Goal: Task Accomplishment & Management: Complete application form

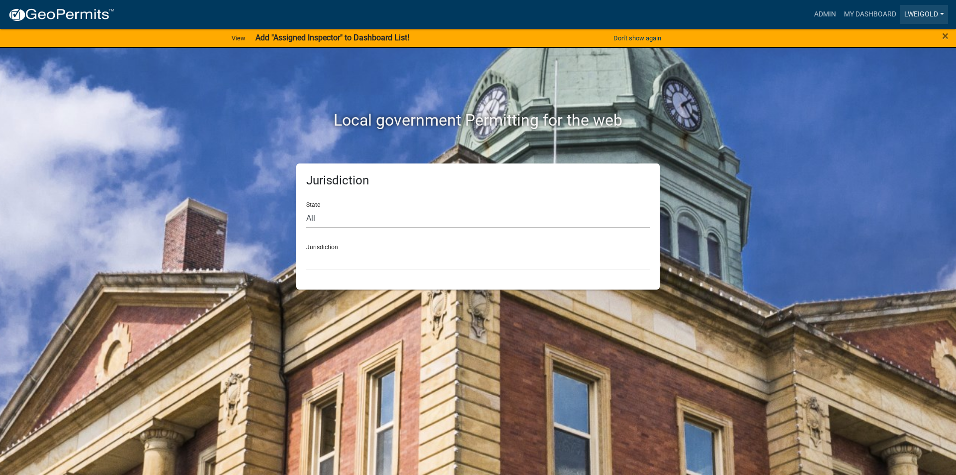
click at [904, 11] on link "lweigold" at bounding box center [925, 14] width 48 height 19
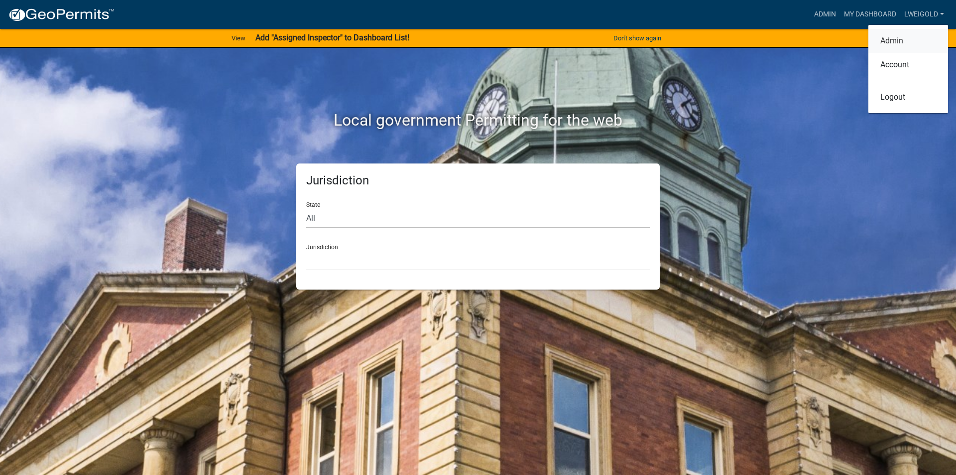
click at [904, 43] on link "Admin" at bounding box center [909, 41] width 80 height 24
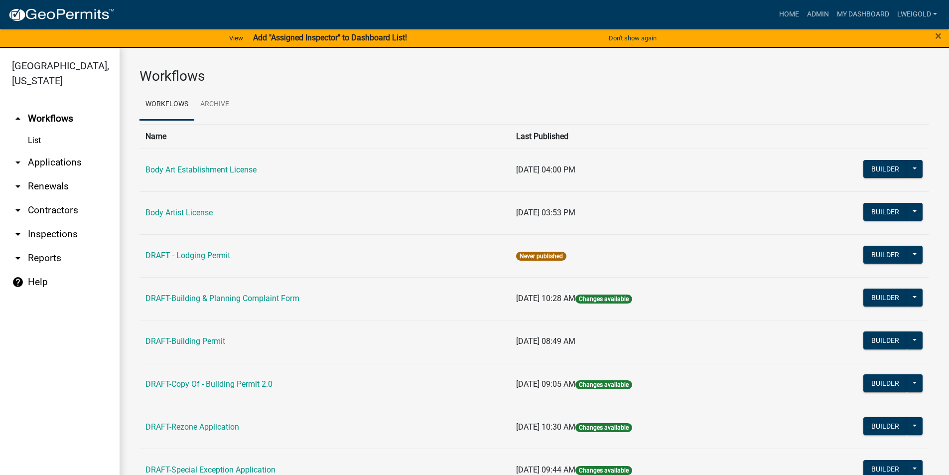
scroll to position [249, 0]
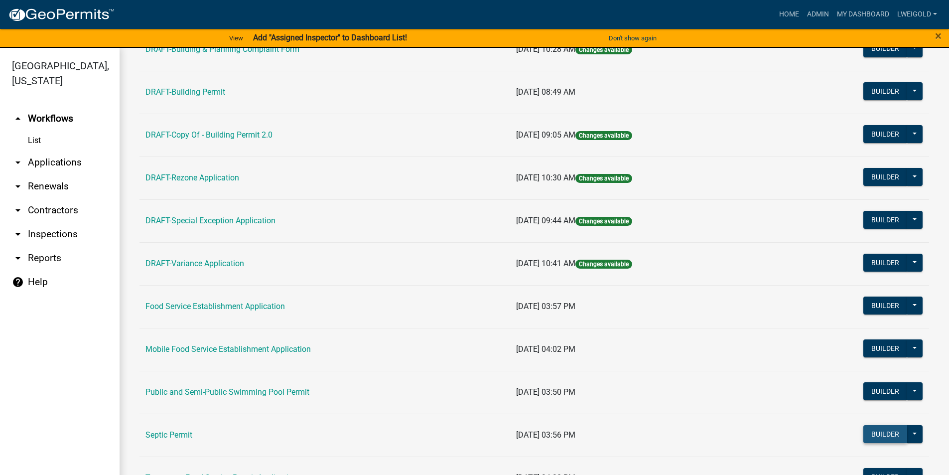
click at [863, 432] on button "Builder" at bounding box center [885, 434] width 44 height 18
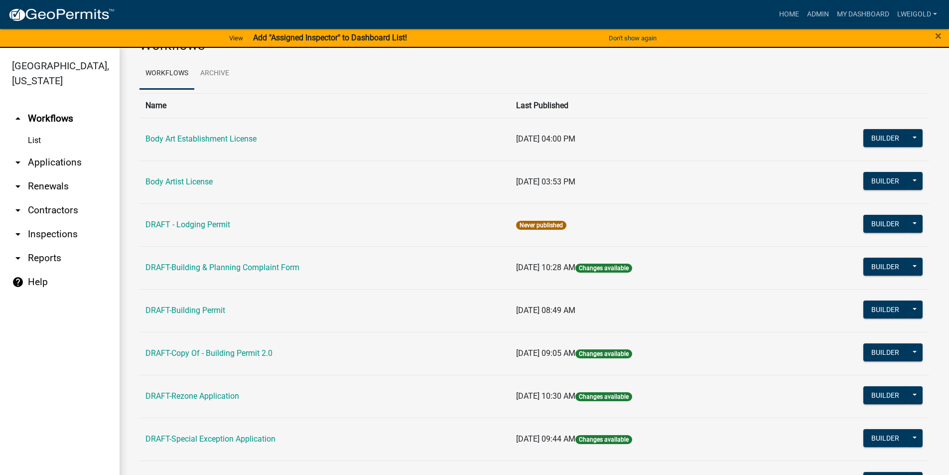
scroll to position [249, 0]
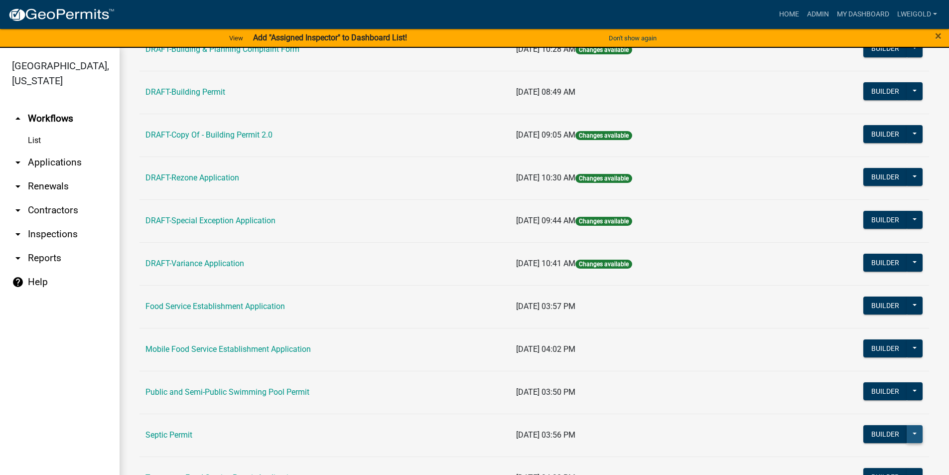
click at [910, 432] on button at bounding box center [915, 434] width 16 height 18
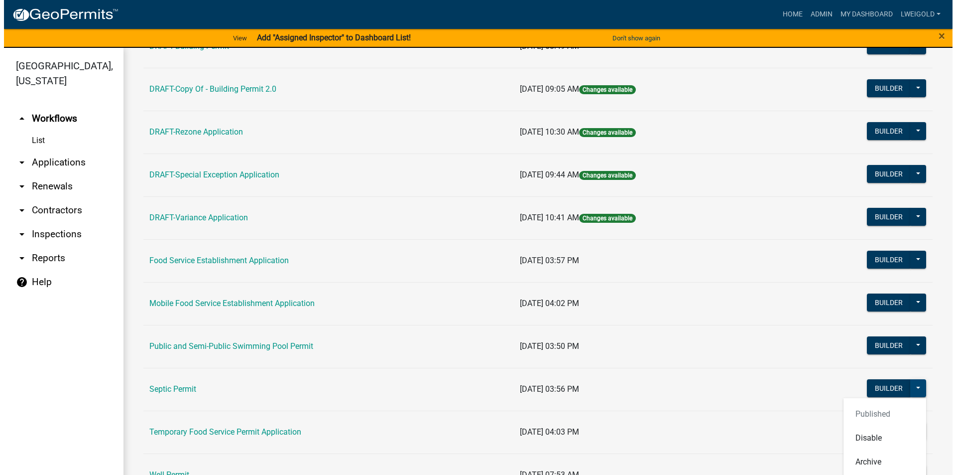
scroll to position [418, 0]
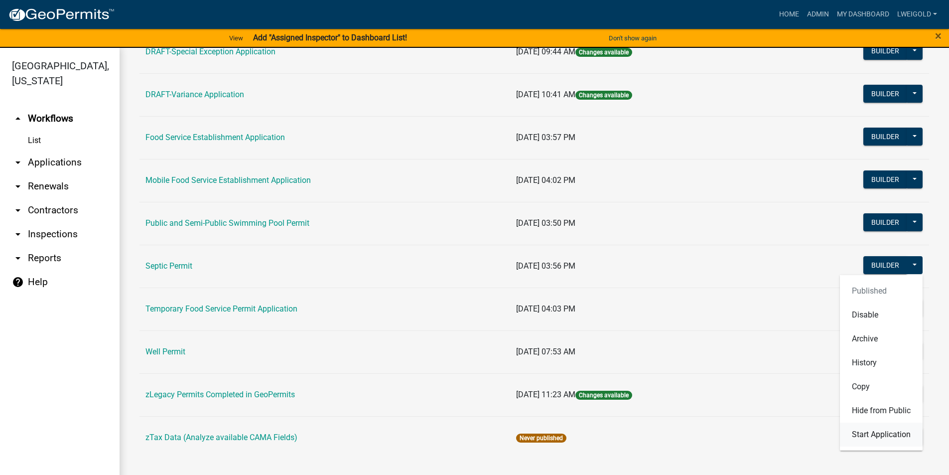
click at [908, 435] on button "Start Application" at bounding box center [881, 434] width 83 height 24
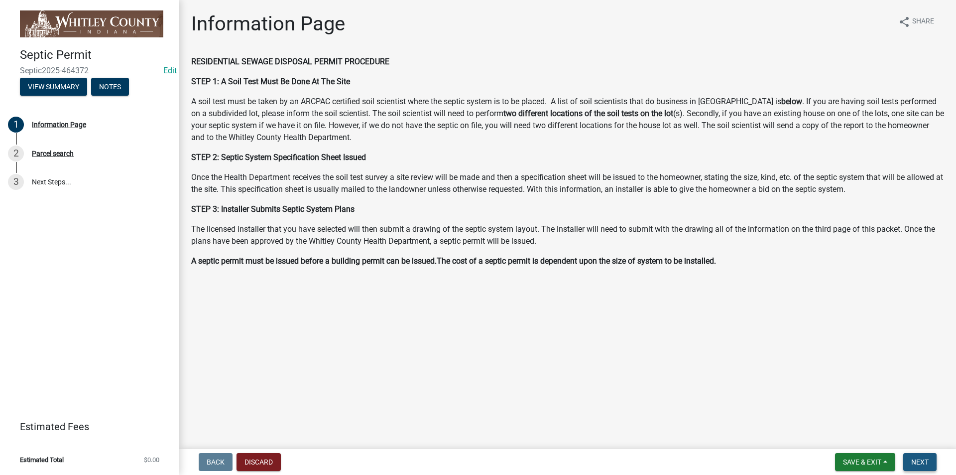
click at [936, 460] on button "Next" at bounding box center [920, 462] width 33 height 18
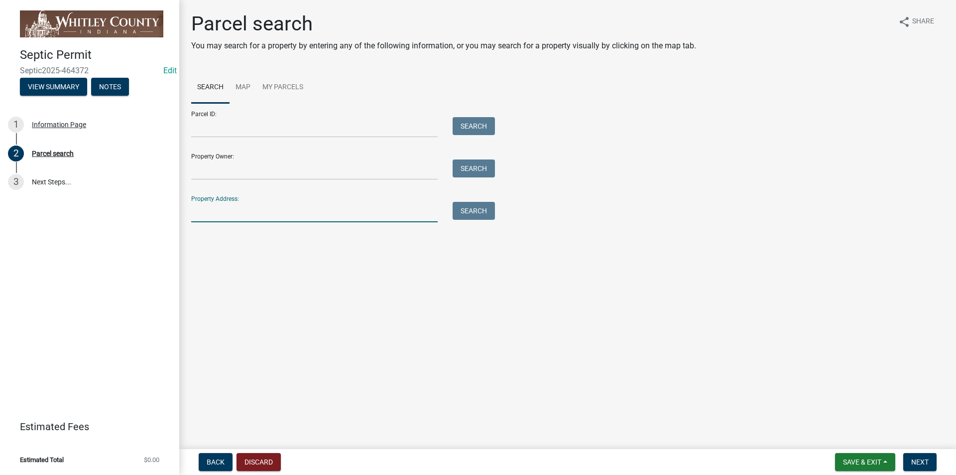
click at [223, 216] on input "Property Address:" at bounding box center [314, 212] width 247 height 20
type input "2686 N"
click at [457, 212] on button "Search" at bounding box center [474, 211] width 42 height 18
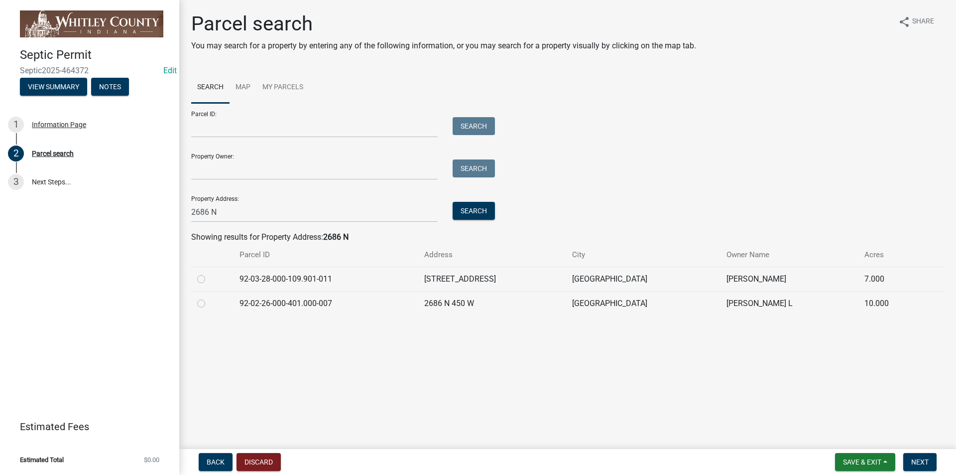
click at [209, 273] on label at bounding box center [209, 273] width 0 height 0
click at [209, 279] on input "radio" at bounding box center [212, 276] width 6 height 6
radio input "true"
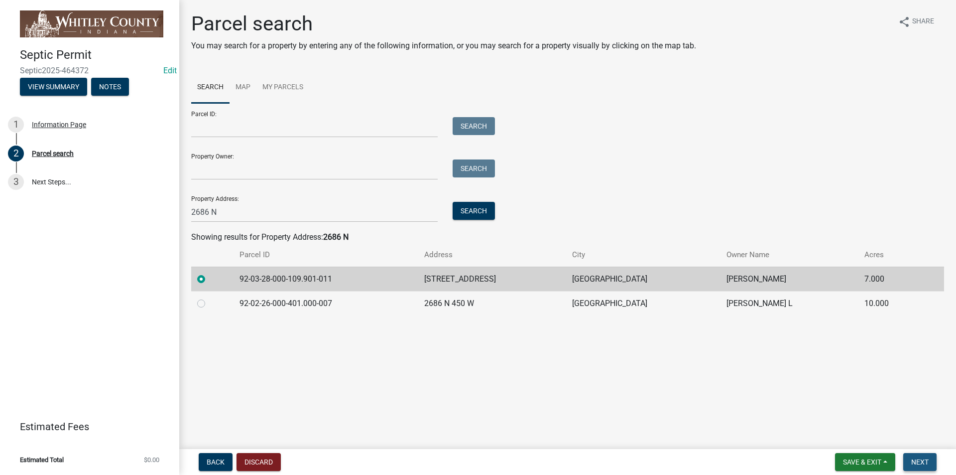
click at [929, 462] on span "Next" at bounding box center [920, 462] width 17 height 8
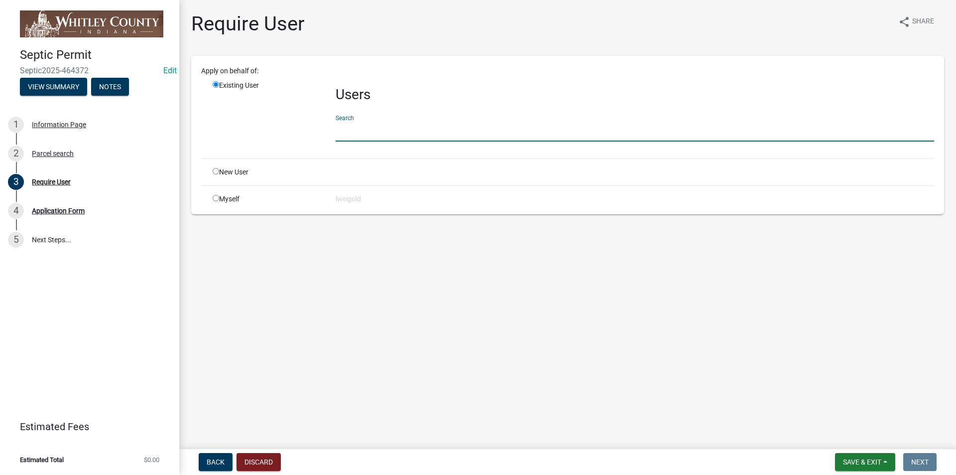
click at [344, 124] on input "text" at bounding box center [635, 131] width 599 height 20
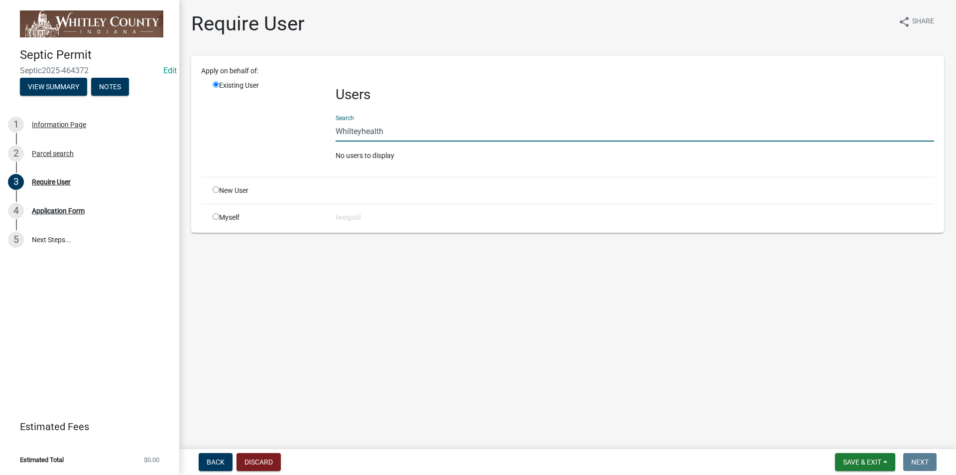
click at [348, 133] on input "Whilteyhealth" at bounding box center [635, 131] width 599 height 20
click at [394, 135] on input "Whilteyhealth" at bounding box center [635, 131] width 599 height 20
type input "WhitleyH"
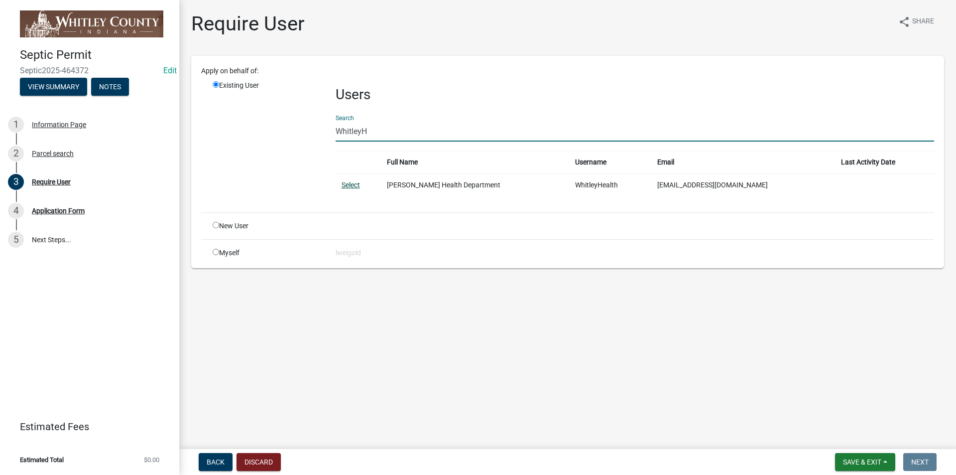
click at [350, 186] on link "Select" at bounding box center [351, 185] width 18 height 8
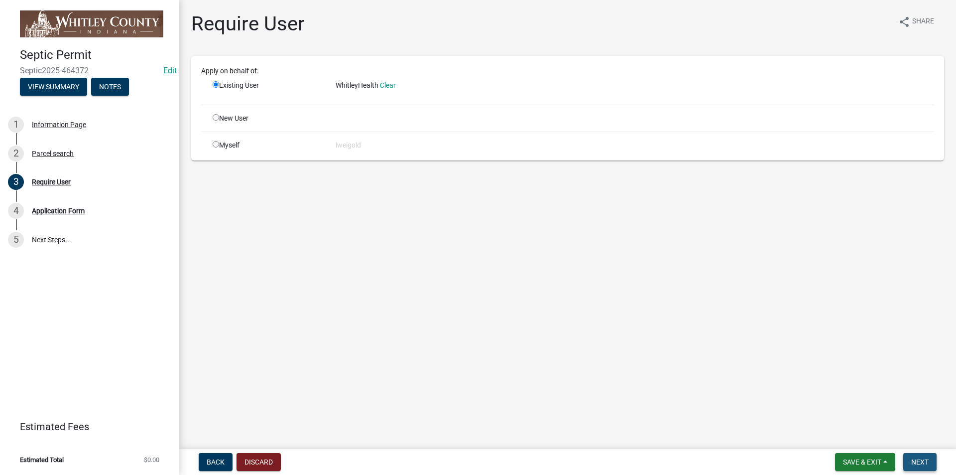
click at [913, 465] on span "Next" at bounding box center [920, 462] width 17 height 8
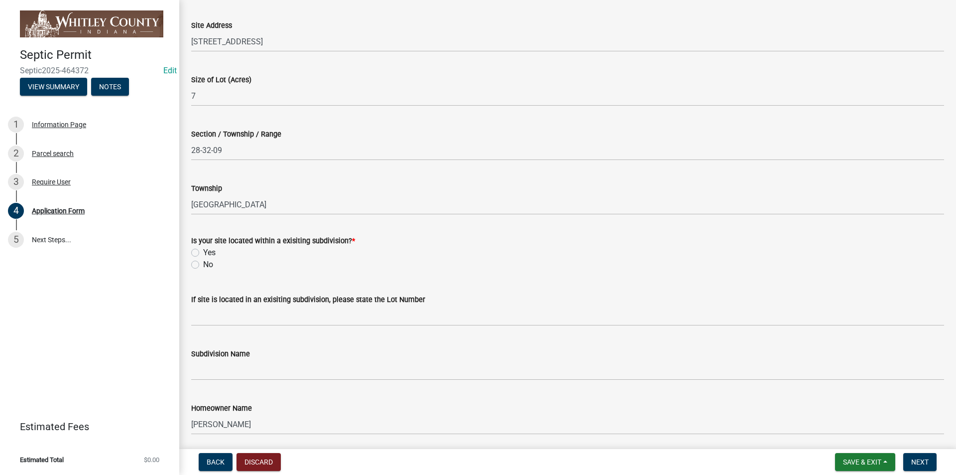
scroll to position [149, 0]
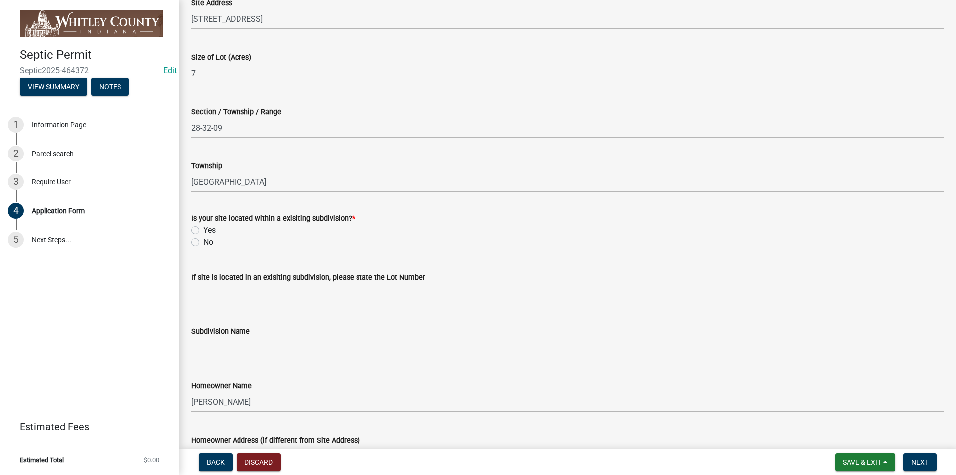
click at [203, 242] on label "No" at bounding box center [208, 242] width 10 height 12
click at [203, 242] on input "No" at bounding box center [206, 239] width 6 height 6
radio input "true"
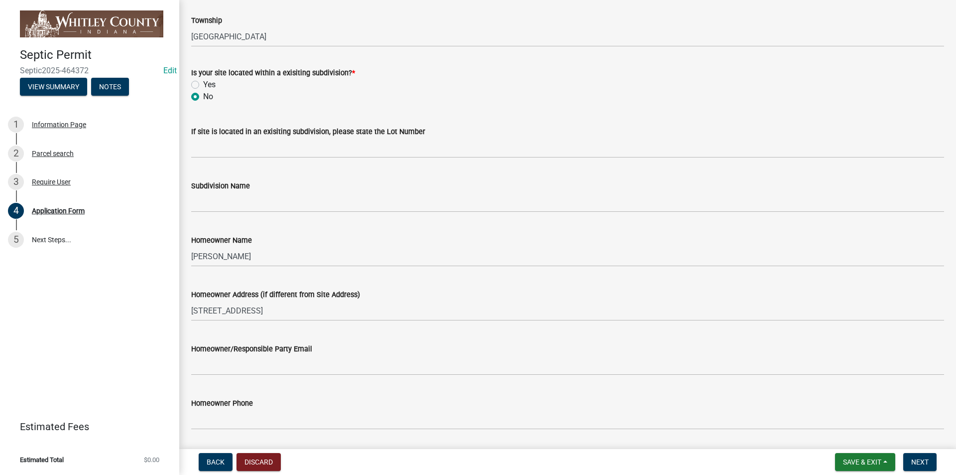
scroll to position [349, 0]
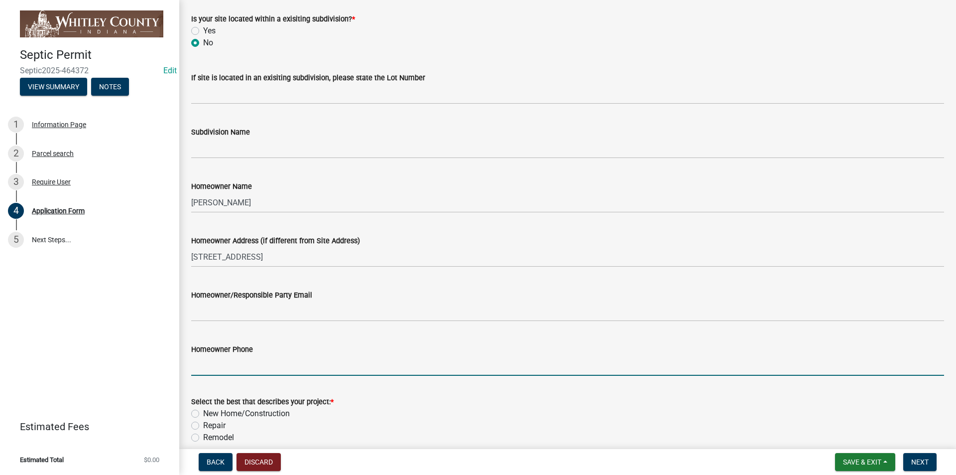
click at [207, 362] on input "Homeowner Phone" at bounding box center [567, 365] width 753 height 20
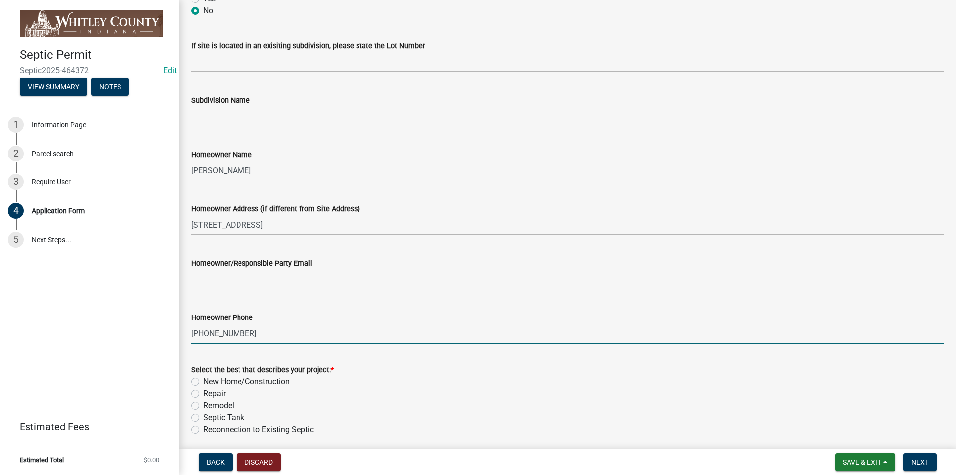
scroll to position [498, 0]
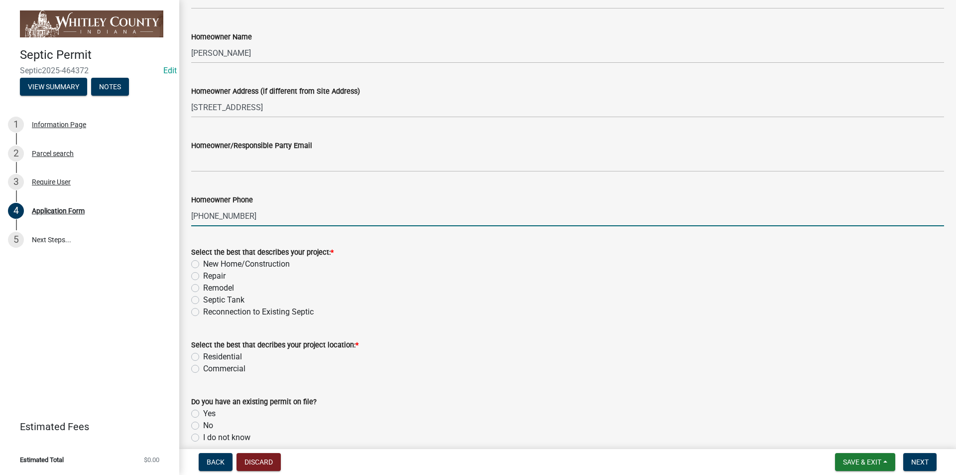
type input "[PHONE_NUMBER]"
click at [203, 264] on label "New Home/Construction" at bounding box center [246, 264] width 87 height 12
click at [203, 264] on input "New Home/Construction" at bounding box center [206, 261] width 6 height 6
radio input "true"
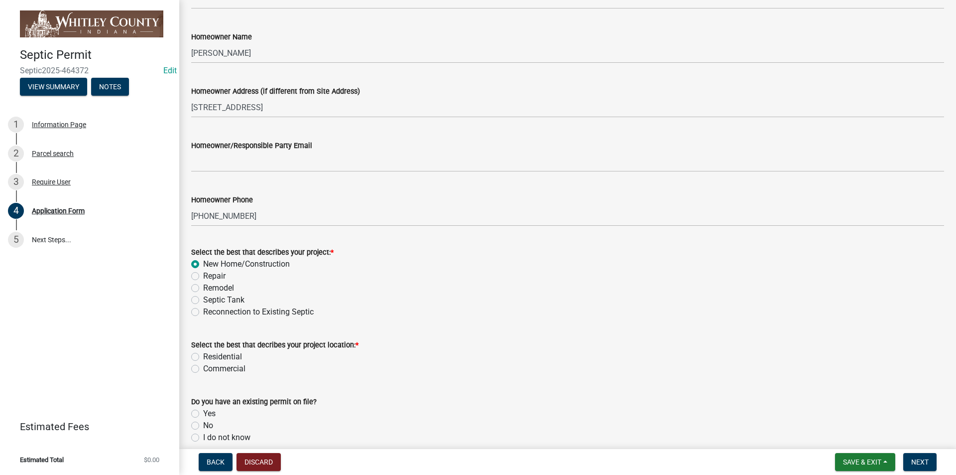
click at [203, 358] on label "Residential" at bounding box center [222, 357] width 39 height 12
click at [203, 357] on input "Residential" at bounding box center [206, 354] width 6 height 6
radio input "true"
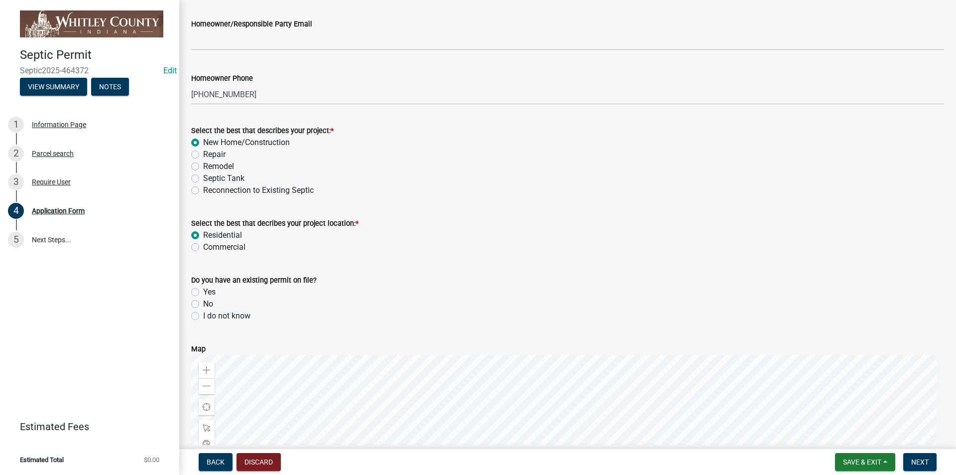
scroll to position [648, 0]
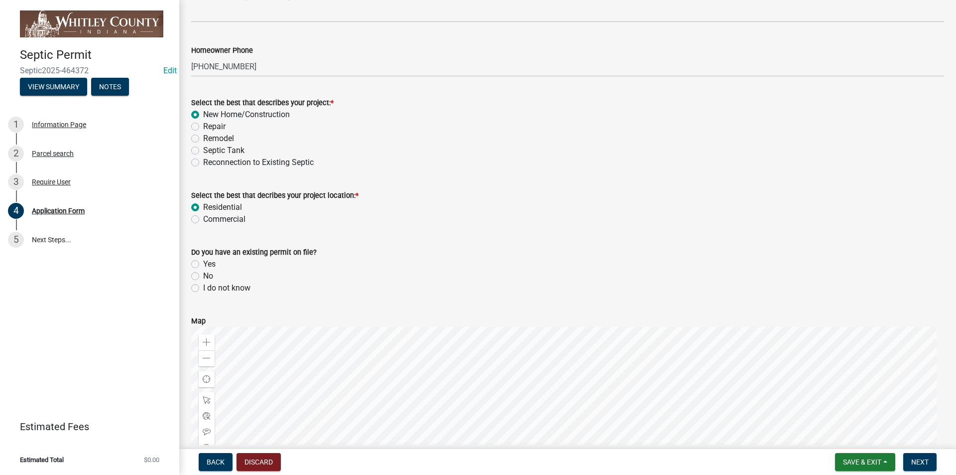
drag, startPoint x: 193, startPoint y: 276, endPoint x: 199, endPoint y: 277, distance: 6.6
click at [203, 276] on label "No" at bounding box center [208, 276] width 10 height 12
click at [203, 276] on input "No" at bounding box center [206, 273] width 6 height 6
radio input "true"
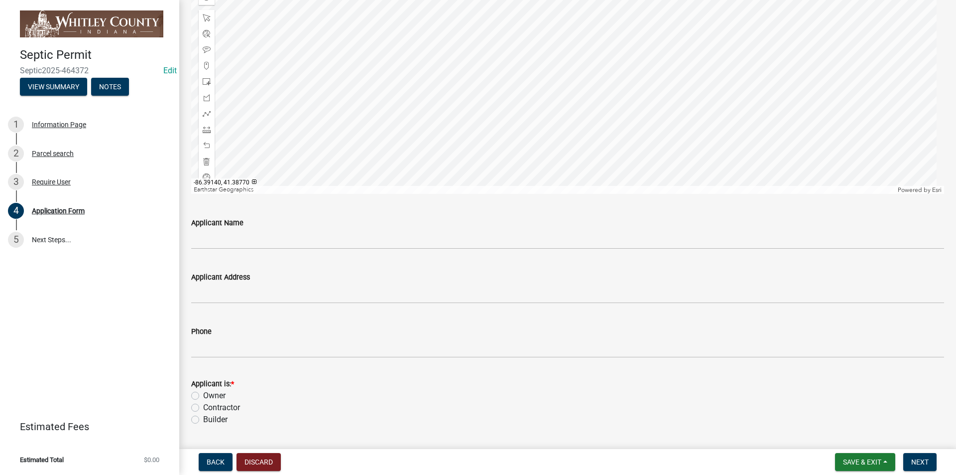
scroll to position [1112, 0]
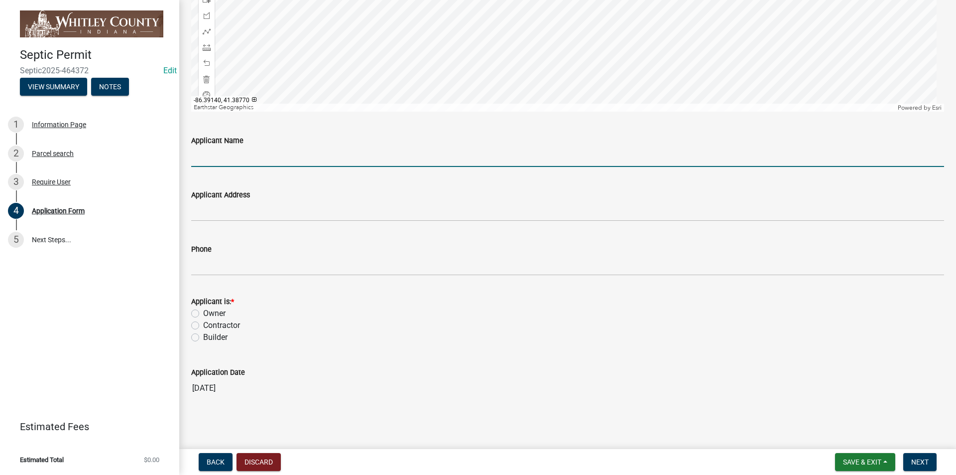
click at [216, 158] on input "Applicant Name" at bounding box center [567, 156] width 753 height 20
type input "[PERSON_NAME]"
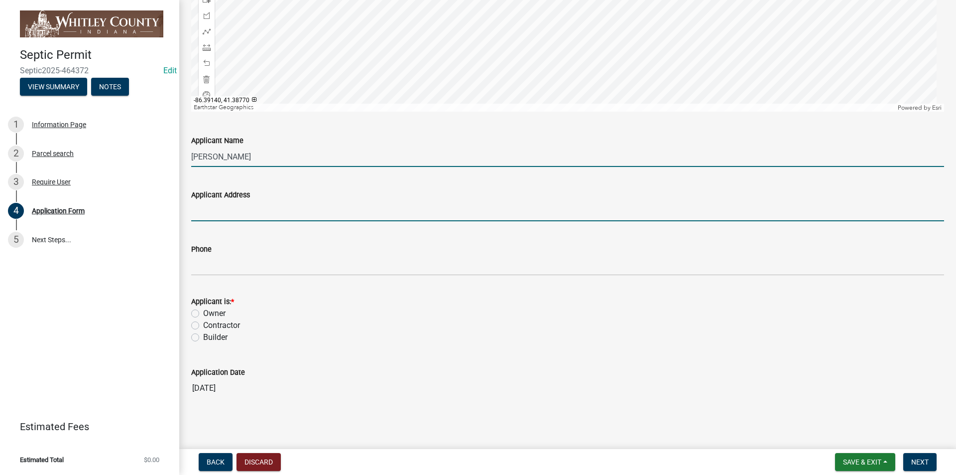
click at [196, 210] on input "Applicant Address" at bounding box center [567, 211] width 753 height 20
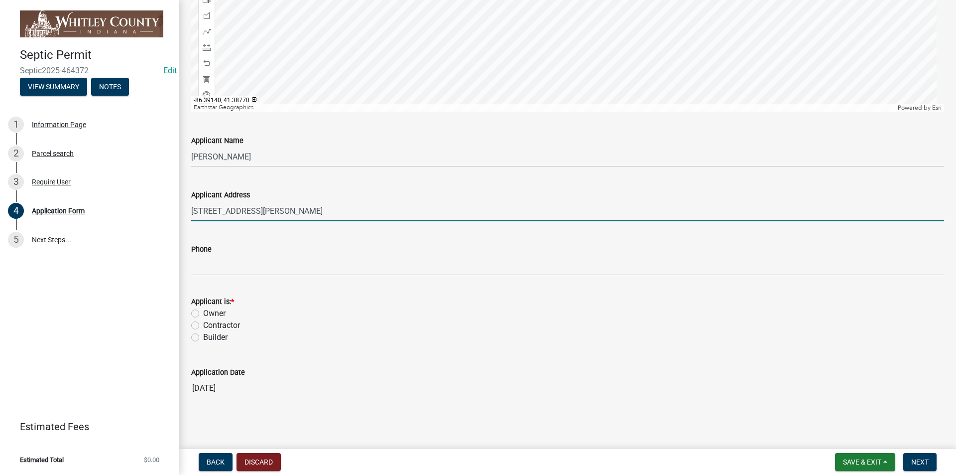
type input "[STREET_ADDRESS][PERSON_NAME]"
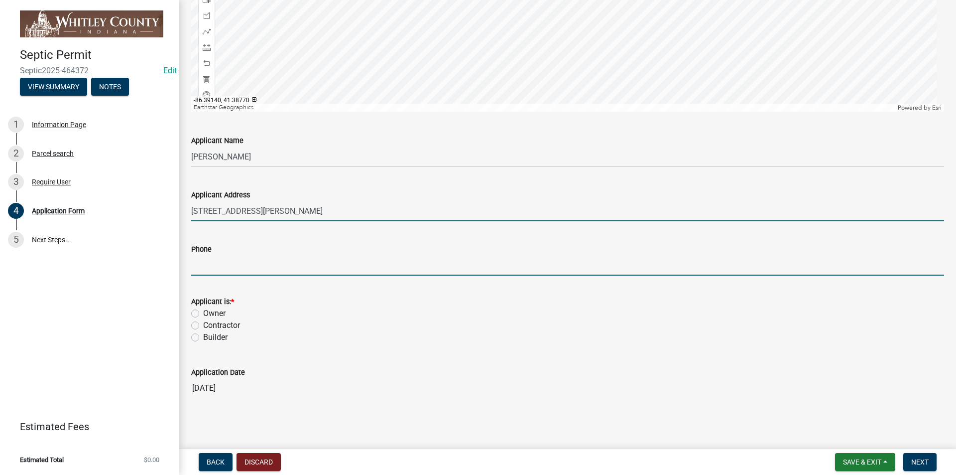
click at [217, 272] on input "Phone" at bounding box center [567, 265] width 753 height 20
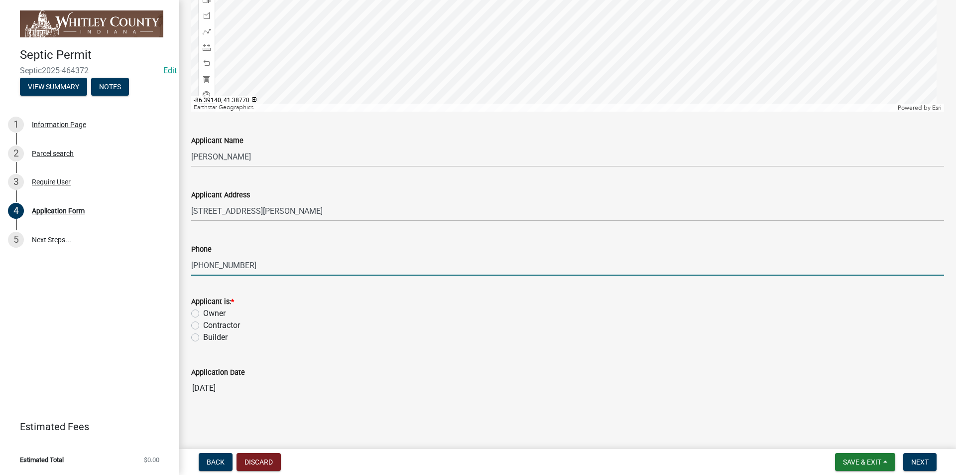
type input "[PHONE_NUMBER]"
click at [203, 312] on label "Owner" at bounding box center [214, 313] width 22 height 12
click at [203, 312] on input "Owner" at bounding box center [206, 310] width 6 height 6
radio input "true"
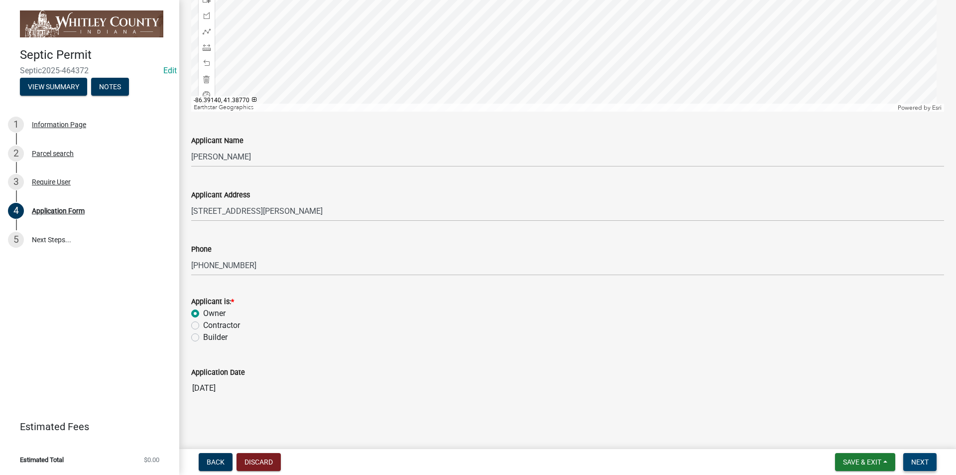
click at [919, 462] on span "Next" at bounding box center [920, 462] width 17 height 8
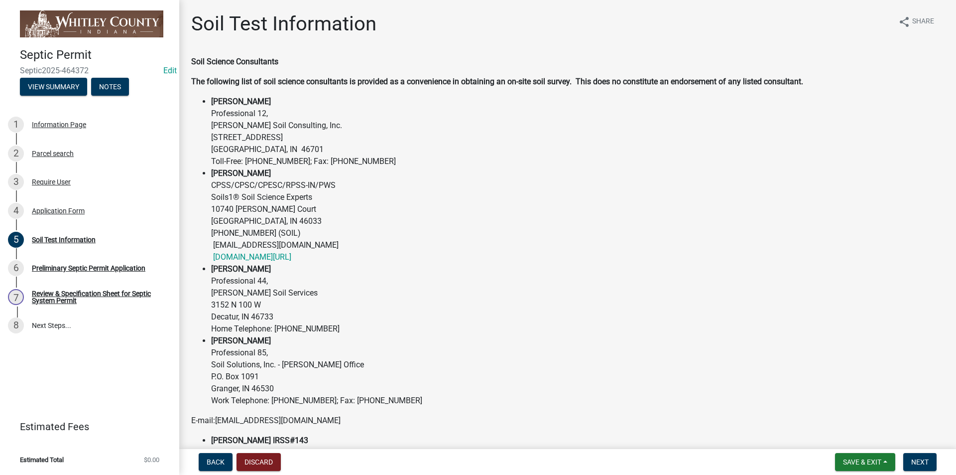
scroll to position [221, 0]
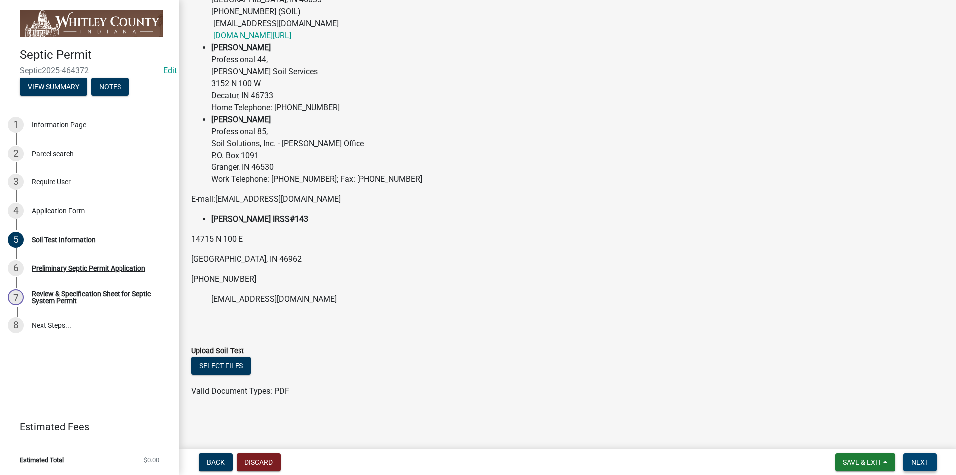
click at [914, 462] on span "Next" at bounding box center [920, 462] width 17 height 8
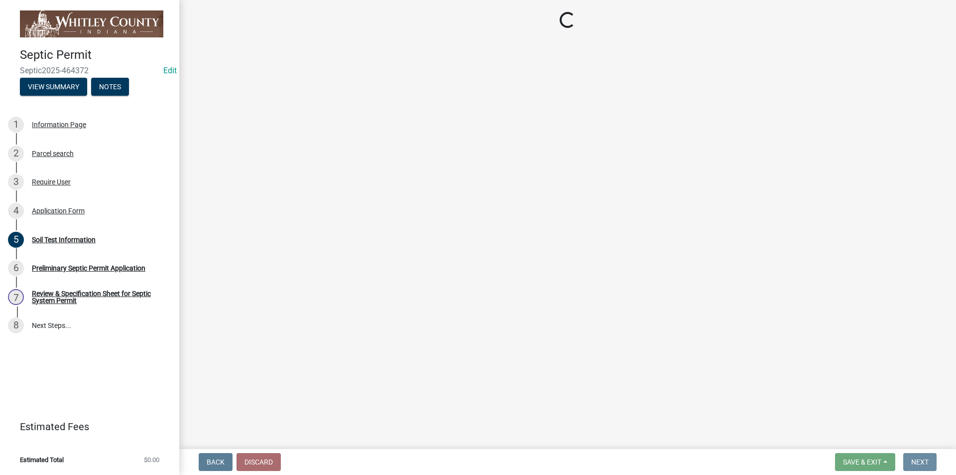
scroll to position [0, 0]
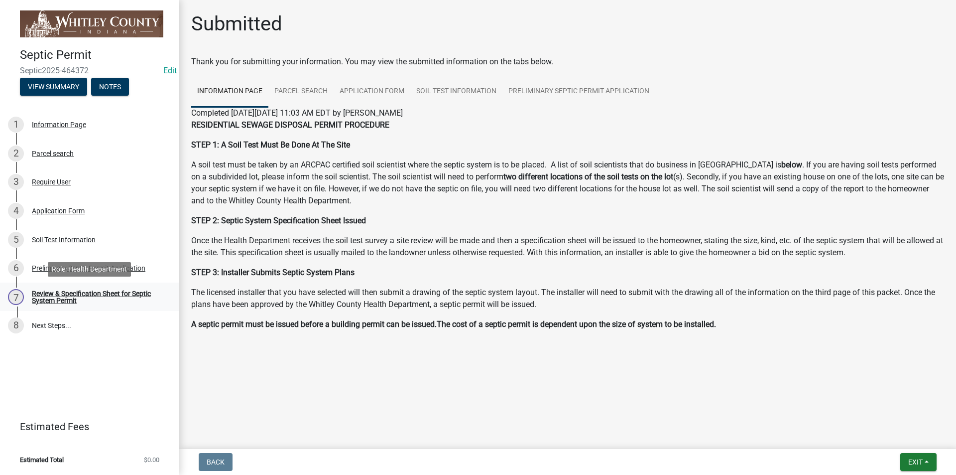
click at [72, 293] on div "Review & Specification Sheet for Septic System Permit" at bounding box center [98, 297] width 132 height 14
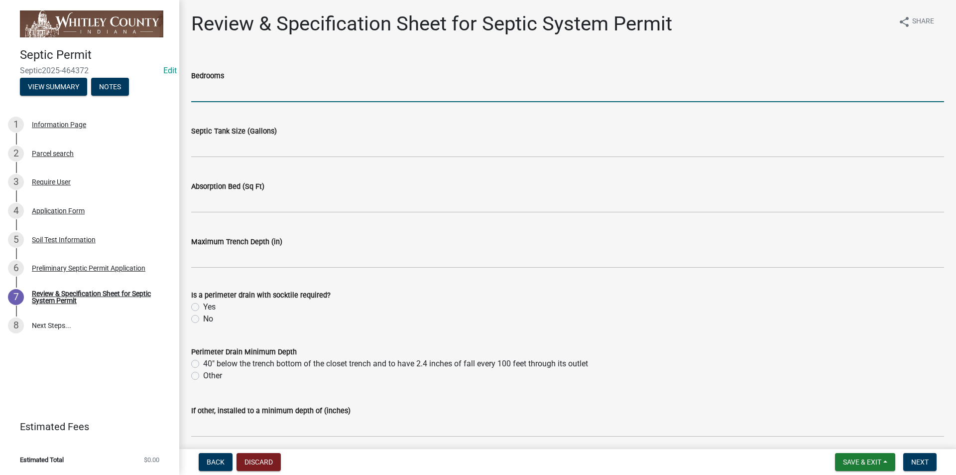
click at [195, 94] on input "text" at bounding box center [567, 92] width 753 height 20
type input "5"
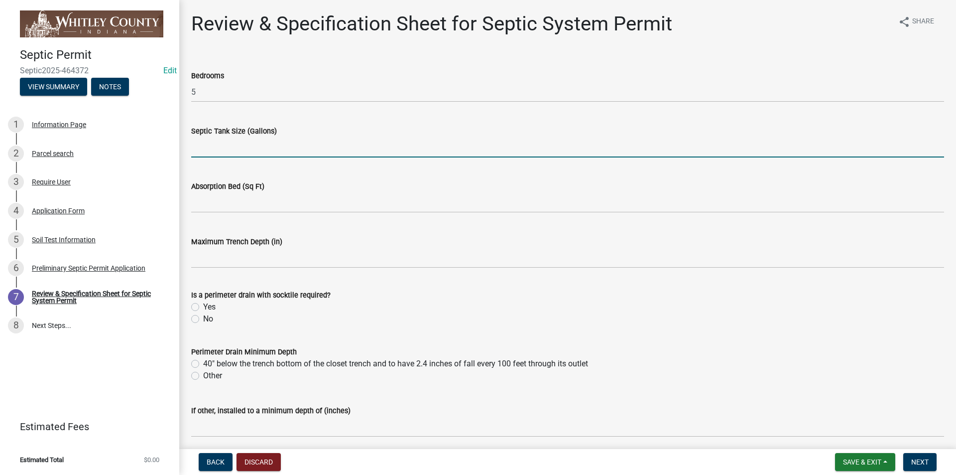
click at [204, 148] on input "text" at bounding box center [567, 147] width 753 height 20
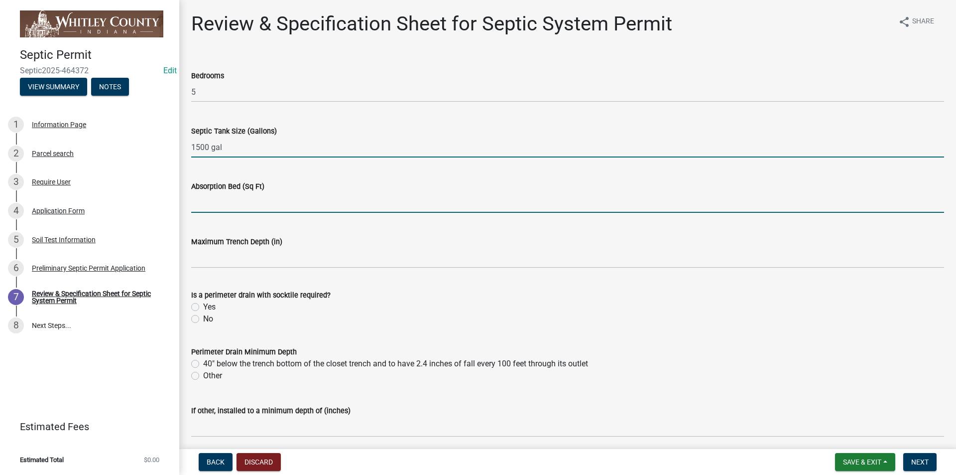
type input "1500"
click at [203, 204] on input "text" at bounding box center [567, 202] width 753 height 20
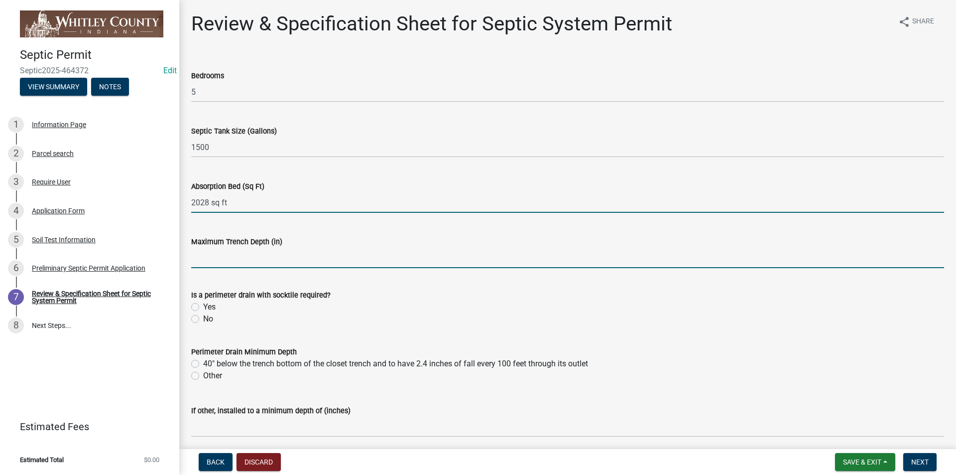
type input "2028"
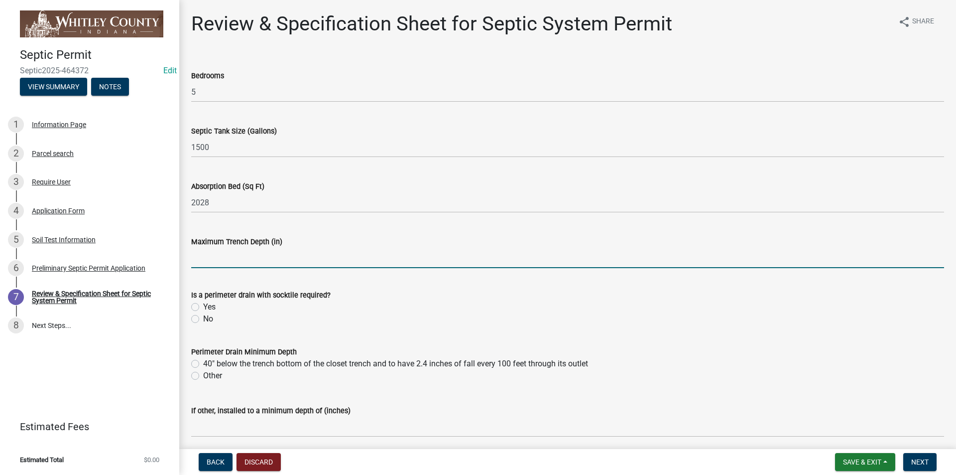
click at [230, 261] on input "text" at bounding box center [567, 258] width 753 height 20
type input "50"
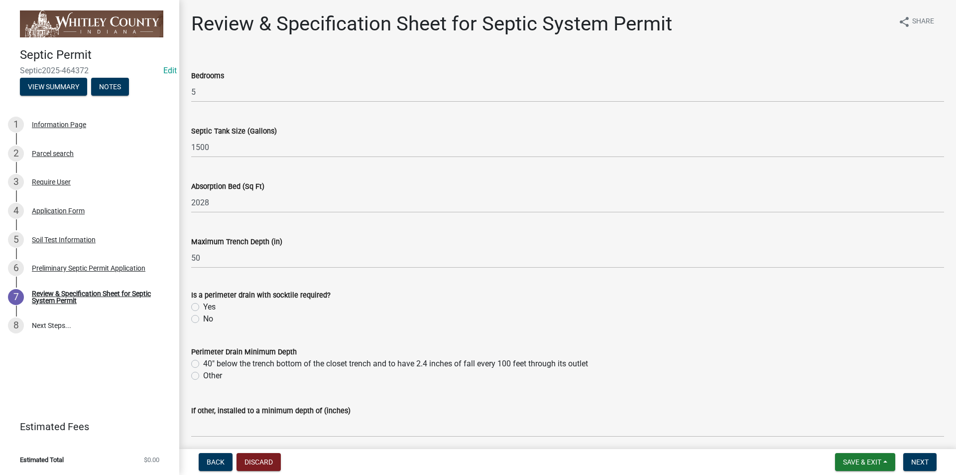
click at [203, 306] on label "Yes" at bounding box center [209, 307] width 12 height 12
click at [203, 306] on input "Yes" at bounding box center [206, 304] width 6 height 6
radio input "true"
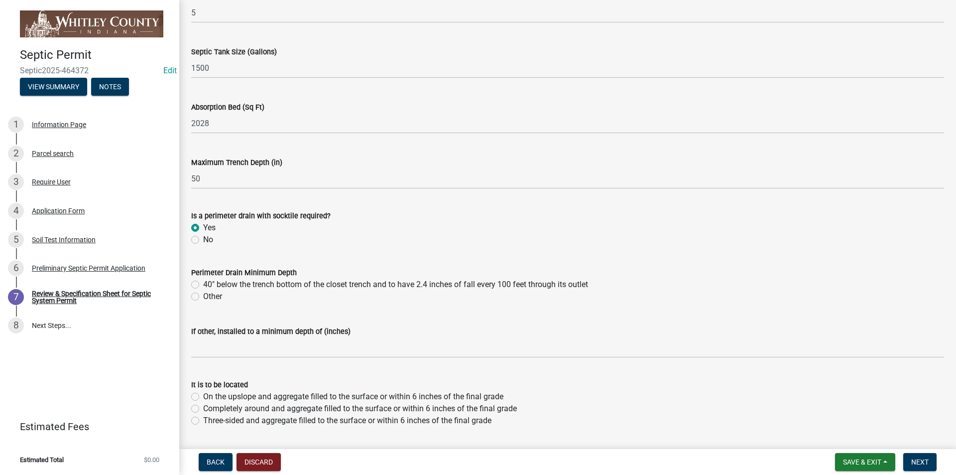
scroll to position [100, 0]
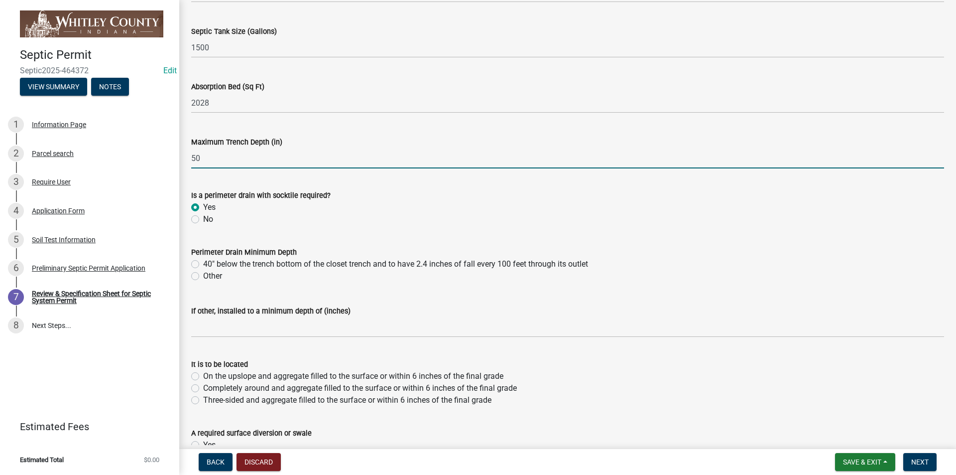
click at [219, 160] on input "50" at bounding box center [567, 158] width 753 height 20
type input "5"
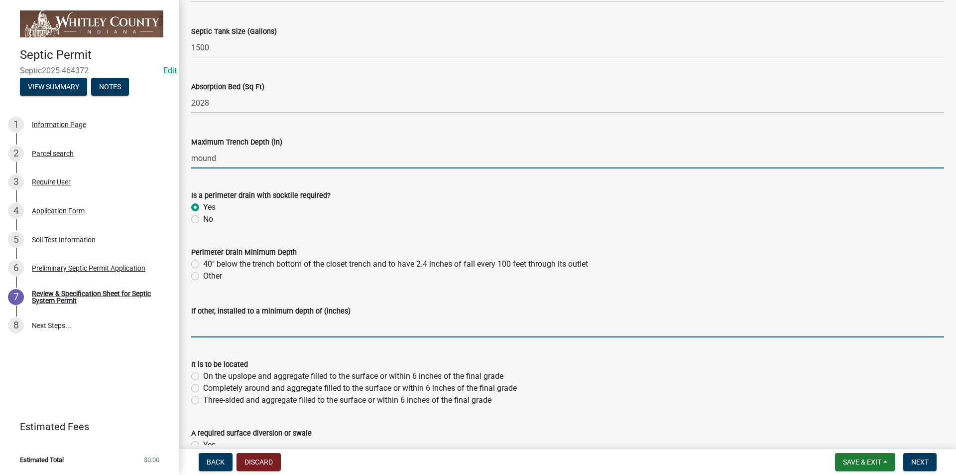
type input "0"
click at [196, 326] on input "text" at bounding box center [567, 327] width 753 height 20
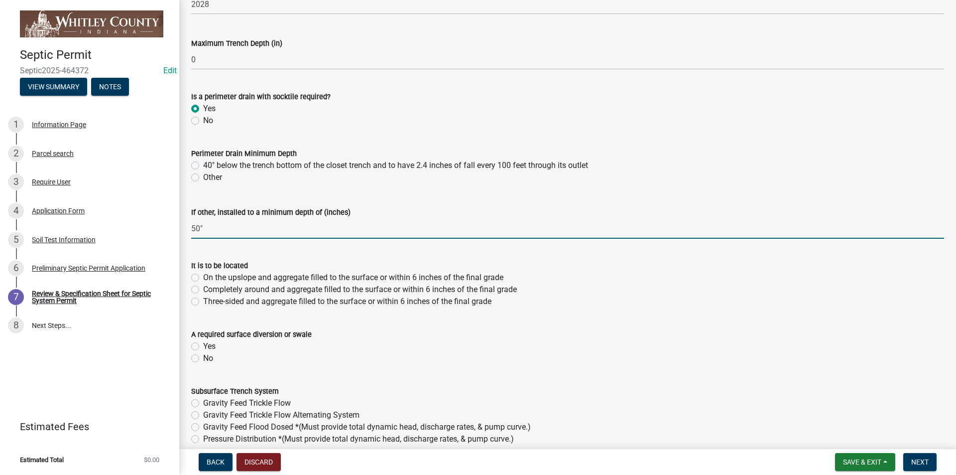
scroll to position [199, 0]
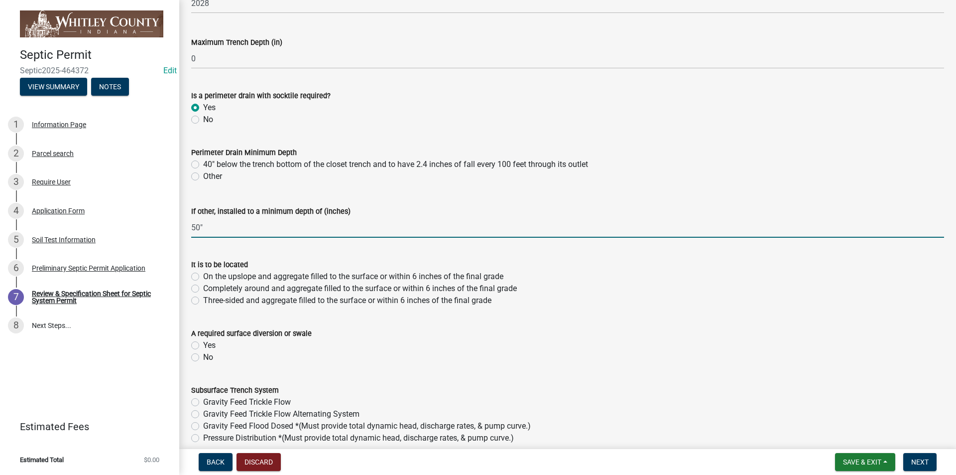
type input "50"
click at [203, 289] on label "Completely around and aggregate filled to the surface or within 6 inches of the…" at bounding box center [360, 288] width 314 height 12
click at [203, 289] on input "Completely around and aggregate filled to the surface or within 6 inches of the…" at bounding box center [206, 285] width 6 height 6
radio input "true"
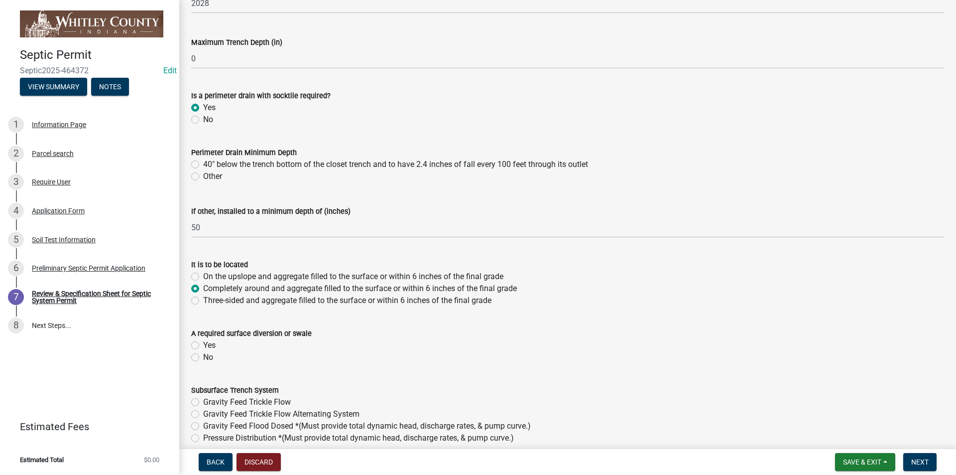
click at [203, 344] on label "Yes" at bounding box center [209, 345] width 12 height 12
click at [203, 344] on input "Yes" at bounding box center [206, 342] width 6 height 6
radio input "true"
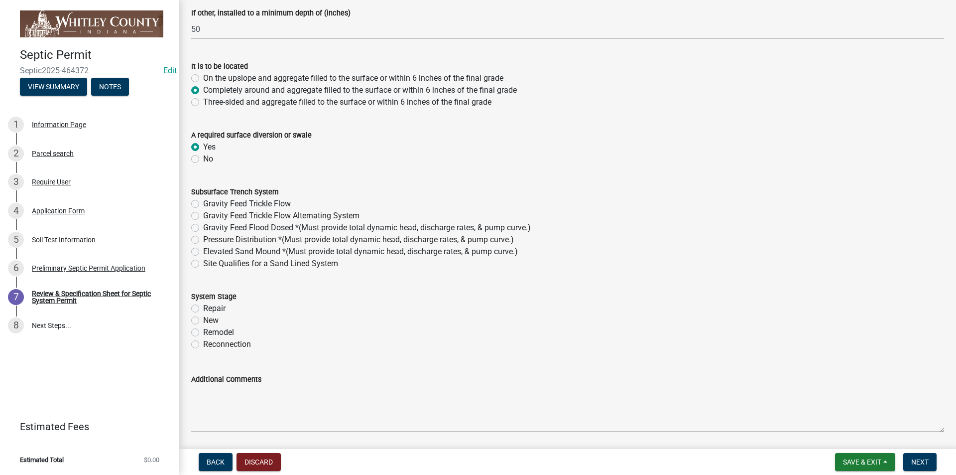
scroll to position [399, 0]
click at [203, 251] on label "Elevated Sand Mound *(Must provide total dynamic head, discharge rates, & pump …" at bounding box center [360, 251] width 315 height 12
click at [203, 251] on input "Elevated Sand Mound *(Must provide total dynamic head, discharge rates, & pump …" at bounding box center [206, 248] width 6 height 6
radio input "true"
click at [203, 259] on label "Site Qualifies for a Sand Lined System" at bounding box center [270, 263] width 135 height 12
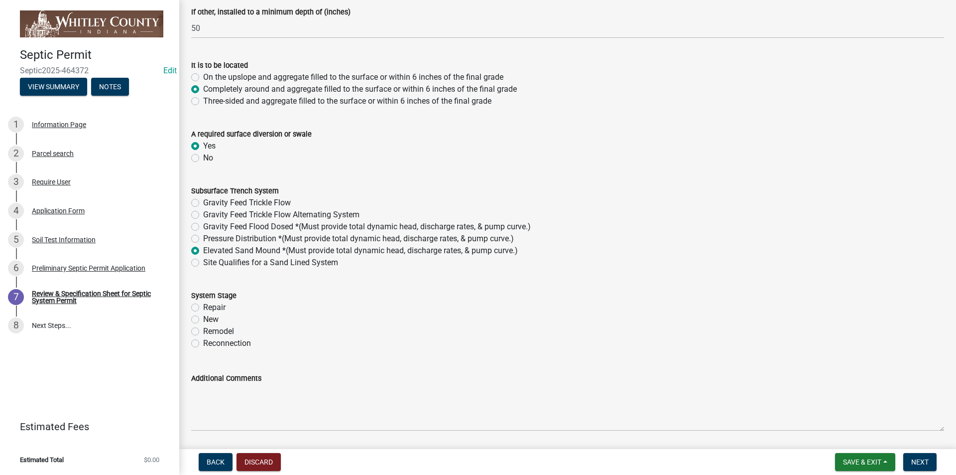
click at [203, 259] on input "Site Qualifies for a Sand Lined System" at bounding box center [206, 260] width 6 height 6
radio input "true"
click at [203, 319] on label "New" at bounding box center [210, 319] width 15 height 12
click at [203, 319] on input "New" at bounding box center [206, 316] width 6 height 6
radio input "true"
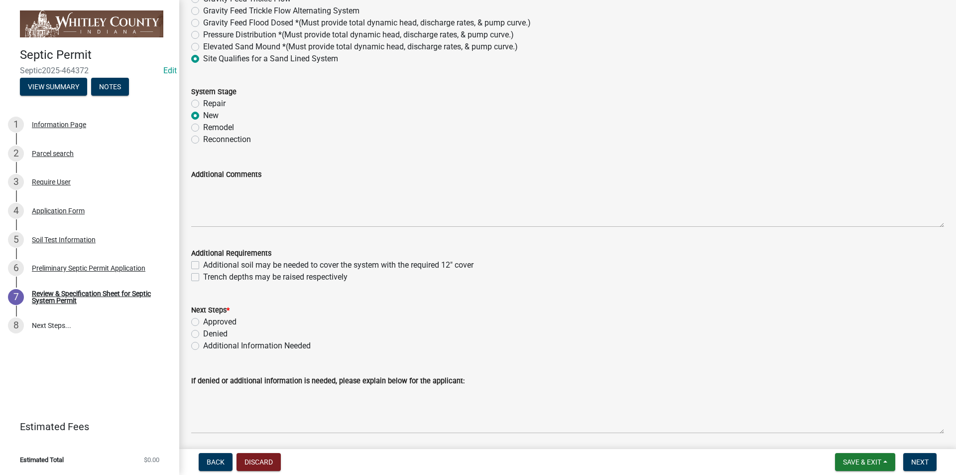
scroll to position [638, 0]
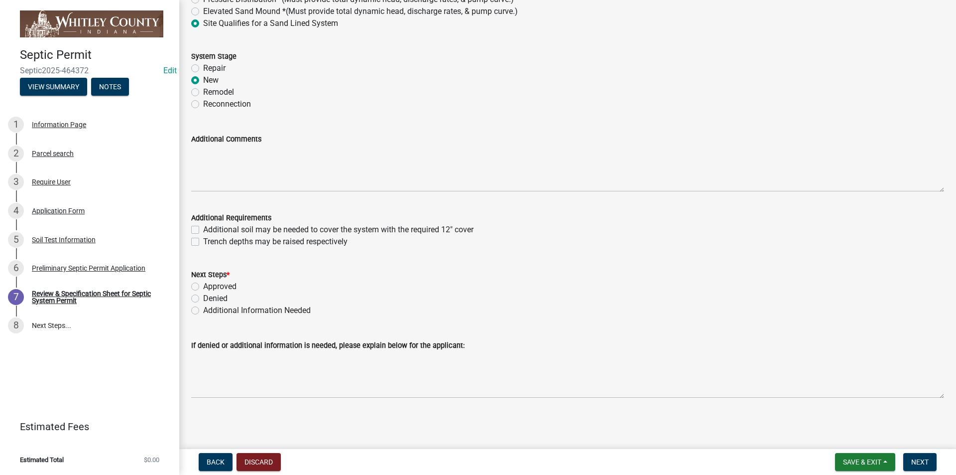
click at [203, 287] on label "Approved" at bounding box center [219, 286] width 33 height 12
click at [203, 287] on input "Approved" at bounding box center [206, 283] width 6 height 6
radio input "true"
click at [930, 462] on button "Next" at bounding box center [920, 462] width 33 height 18
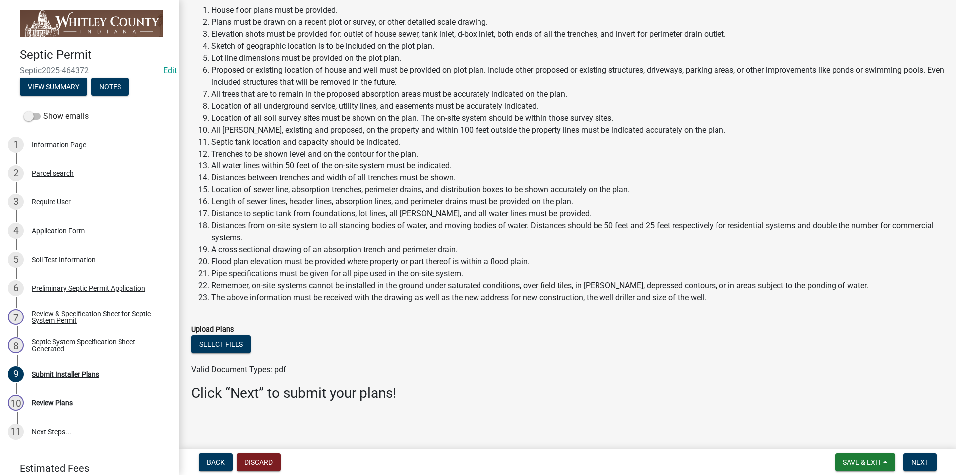
scroll to position [75, 0]
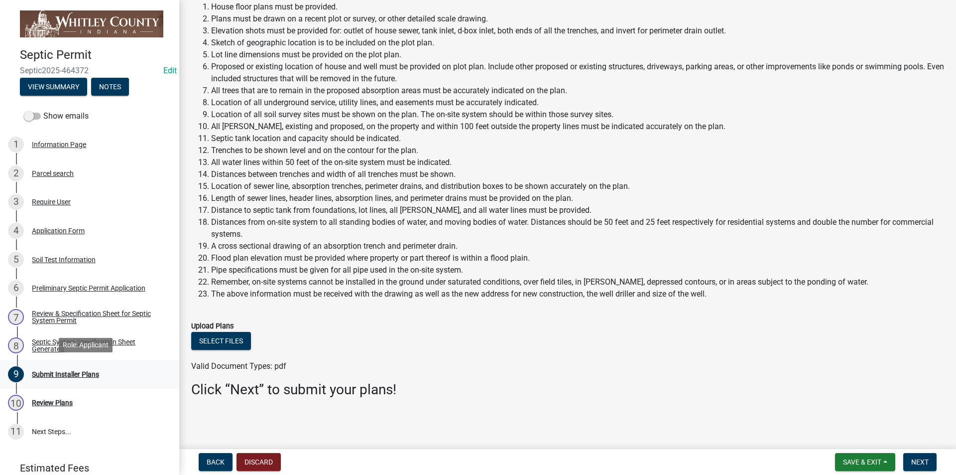
click at [60, 373] on div "Submit Installer Plans" at bounding box center [65, 374] width 67 height 7
click at [927, 461] on span "Next" at bounding box center [920, 462] width 17 height 8
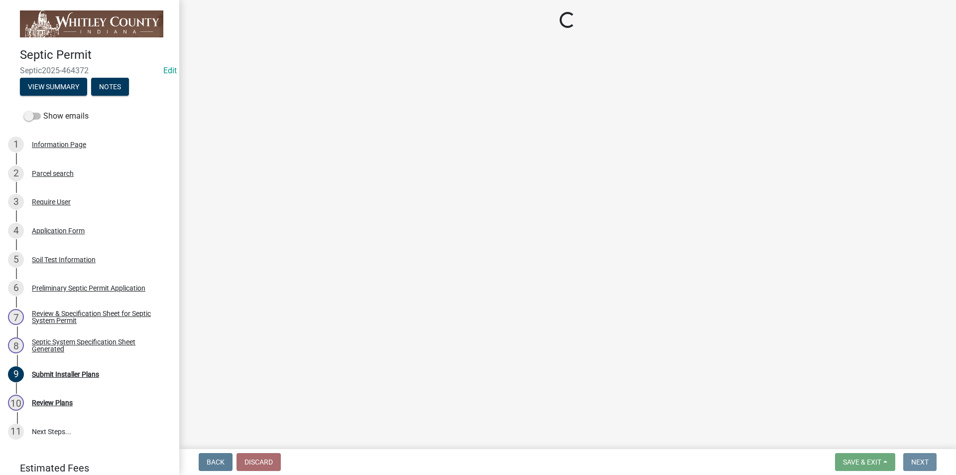
scroll to position [0, 0]
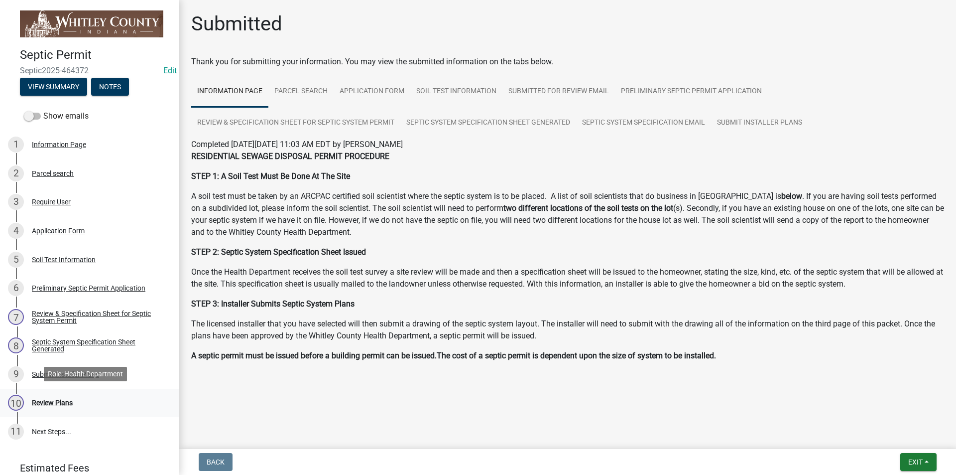
click at [62, 399] on div "Review Plans" at bounding box center [52, 402] width 41 height 7
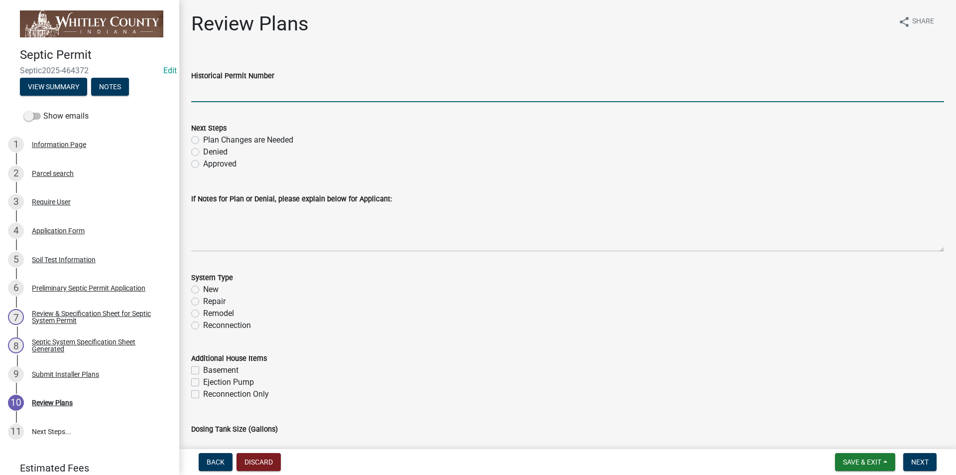
click at [216, 89] on input "Historical Permit Number" at bounding box center [567, 92] width 753 height 20
type input "7753"
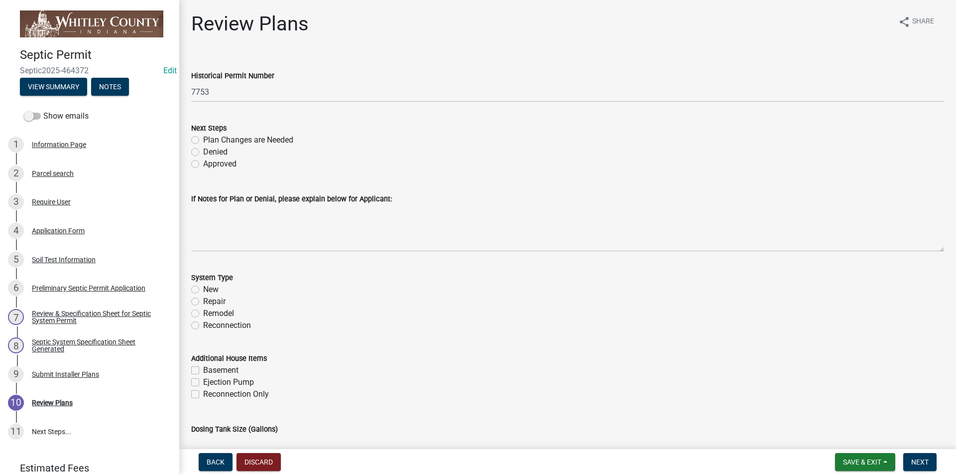
click at [203, 163] on label "Approved" at bounding box center [219, 164] width 33 height 12
click at [203, 163] on input "Approved" at bounding box center [206, 161] width 6 height 6
radio input "true"
click at [203, 289] on label "New" at bounding box center [210, 289] width 15 height 12
click at [203, 289] on input "New" at bounding box center [206, 286] width 6 height 6
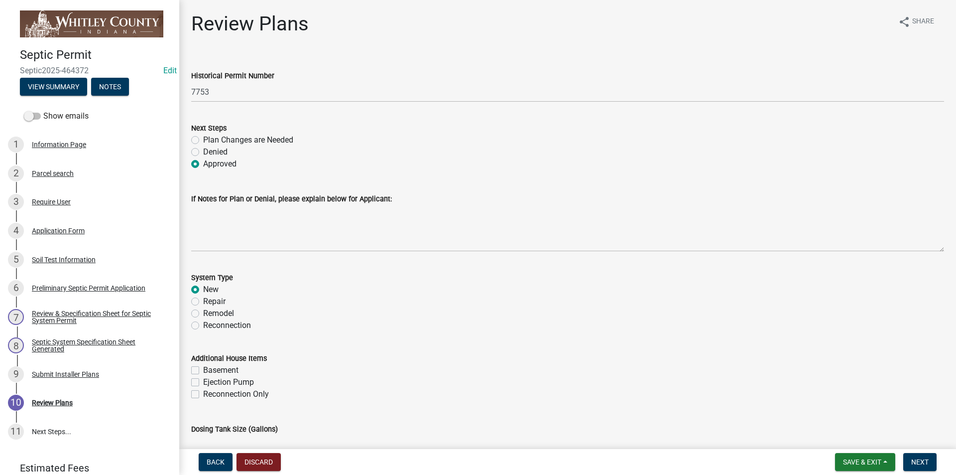
radio input "true"
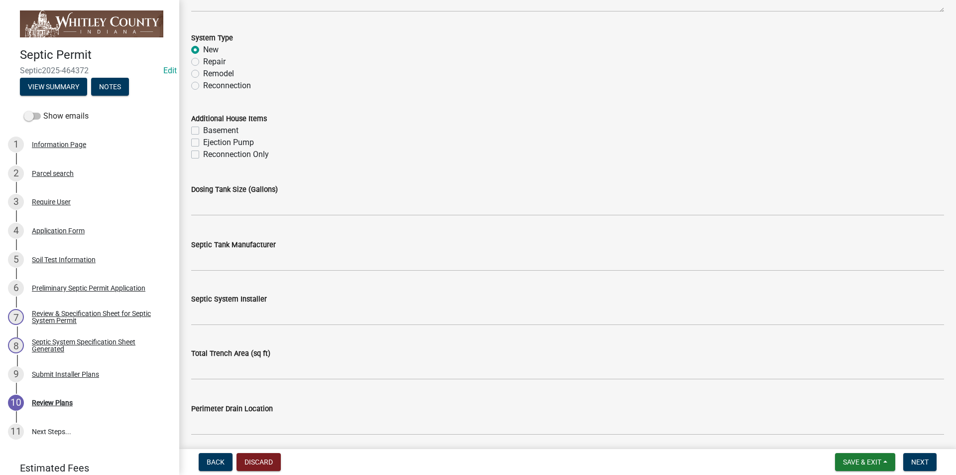
scroll to position [249, 0]
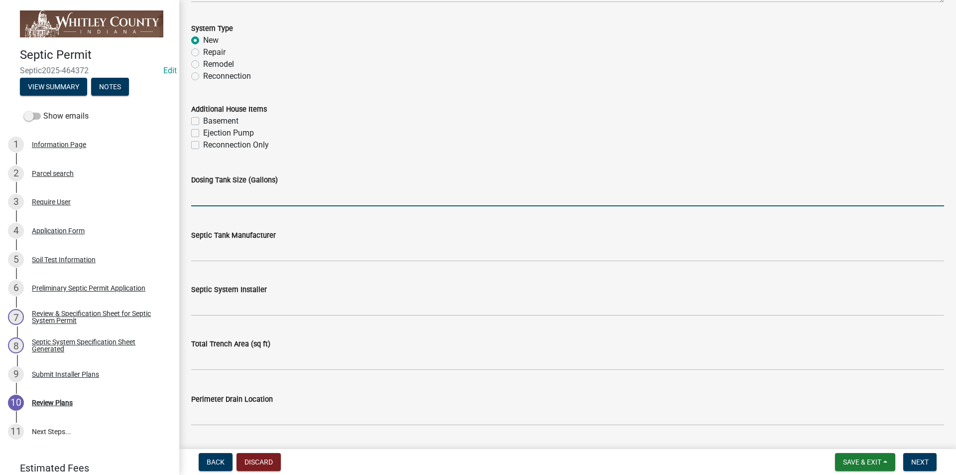
click at [199, 198] on input "text" at bounding box center [567, 196] width 753 height 20
type input "1500"
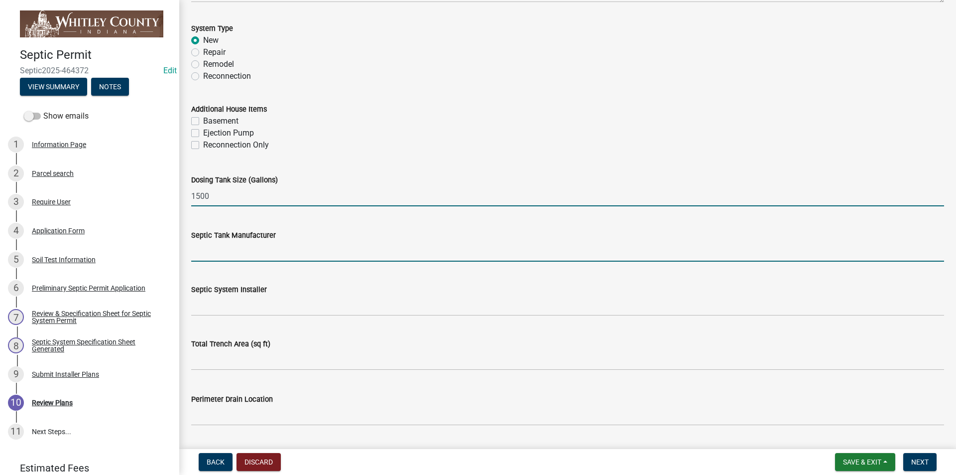
click at [223, 256] on input "Septic Tank Manufacturer" at bounding box center [567, 251] width 753 height 20
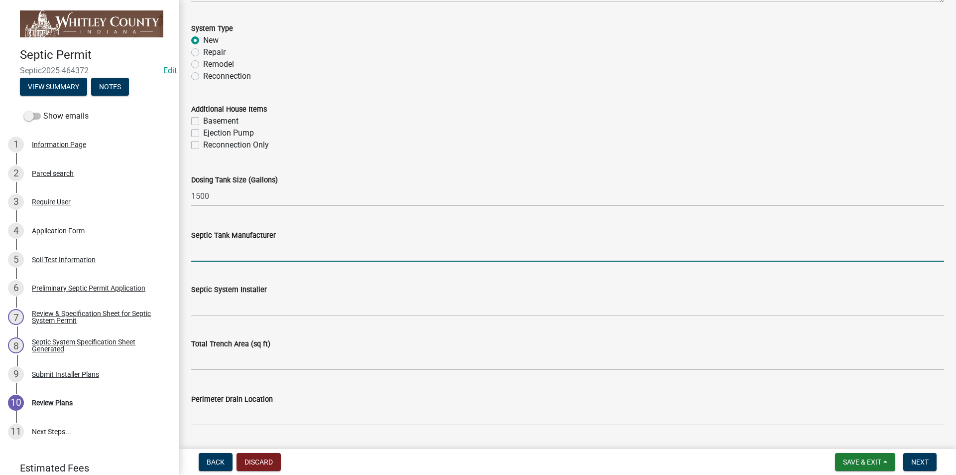
type input "North [PERSON_NAME]"
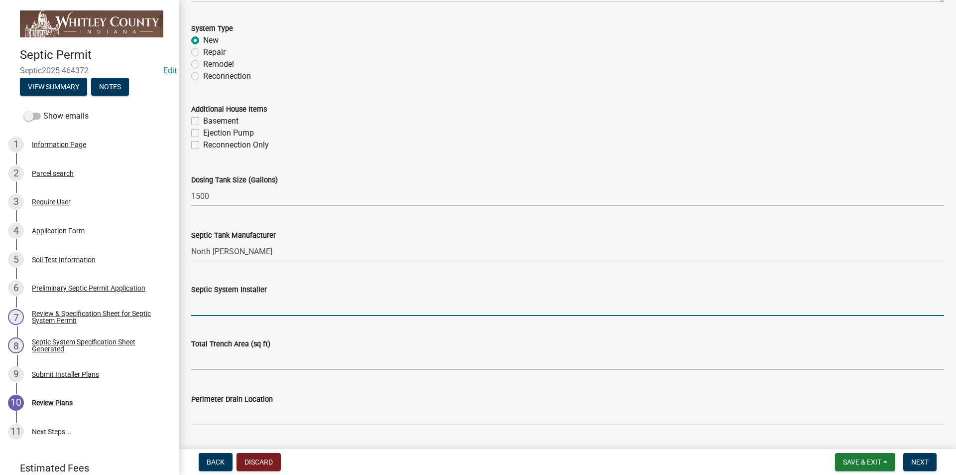
click at [207, 301] on input "Septic System Installer" at bounding box center [567, 305] width 753 height 20
type input "Emgyre Ecx."
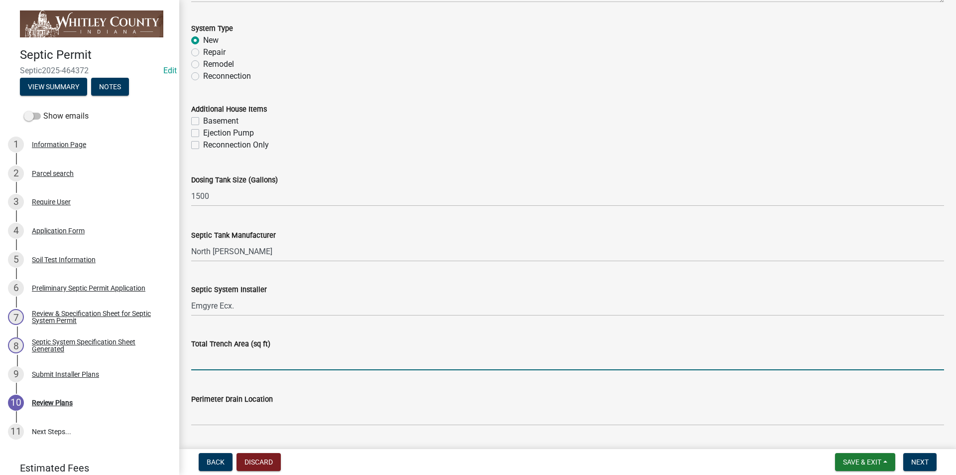
click at [227, 365] on input "text" at bounding box center [567, 360] width 753 height 20
type input "2028"
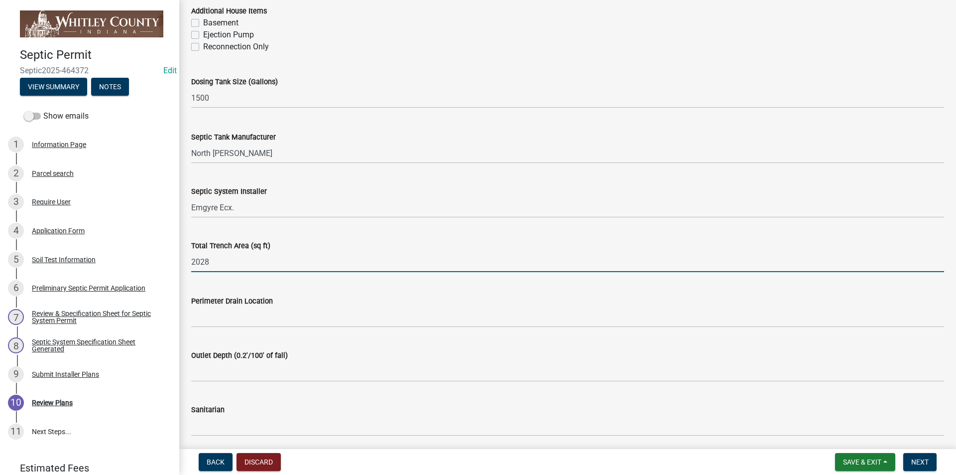
scroll to position [399, 0]
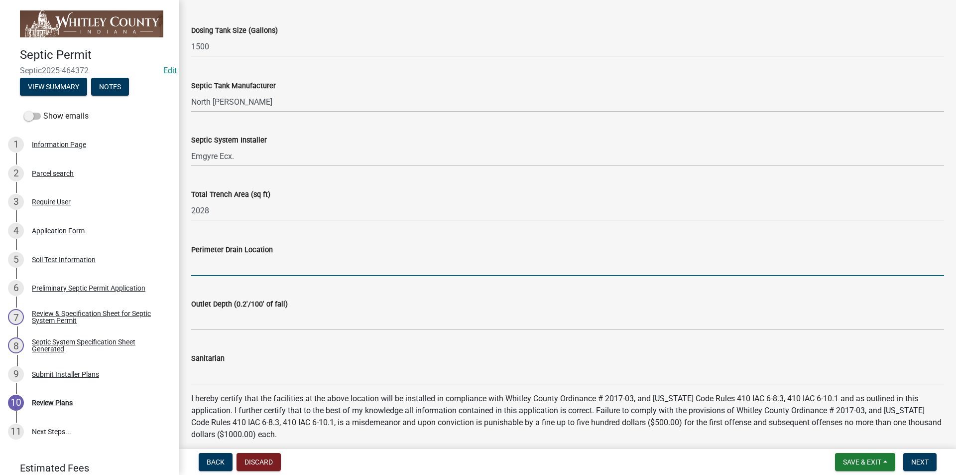
click at [197, 269] on input "Perimeter Drain Location" at bounding box center [567, 266] width 753 height 20
type input "Completely around"
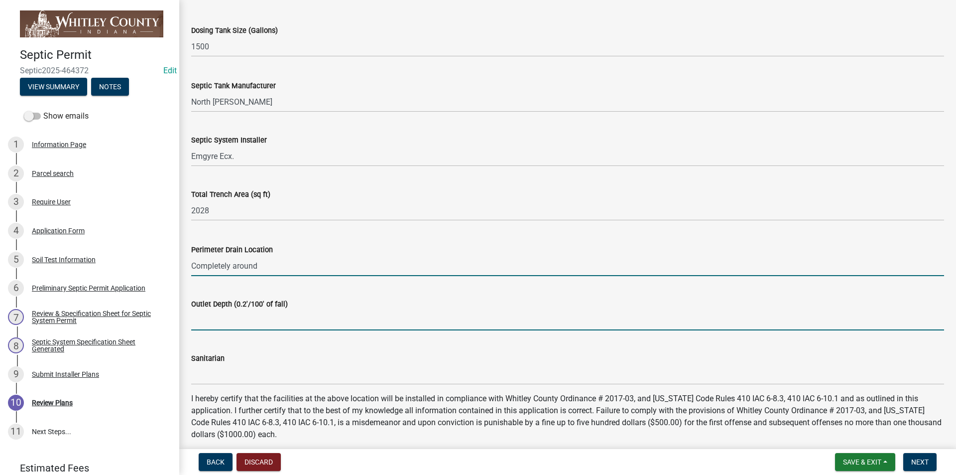
click at [204, 328] on input "Outlet Depth (0.2'/100' of fall)" at bounding box center [567, 320] width 753 height 20
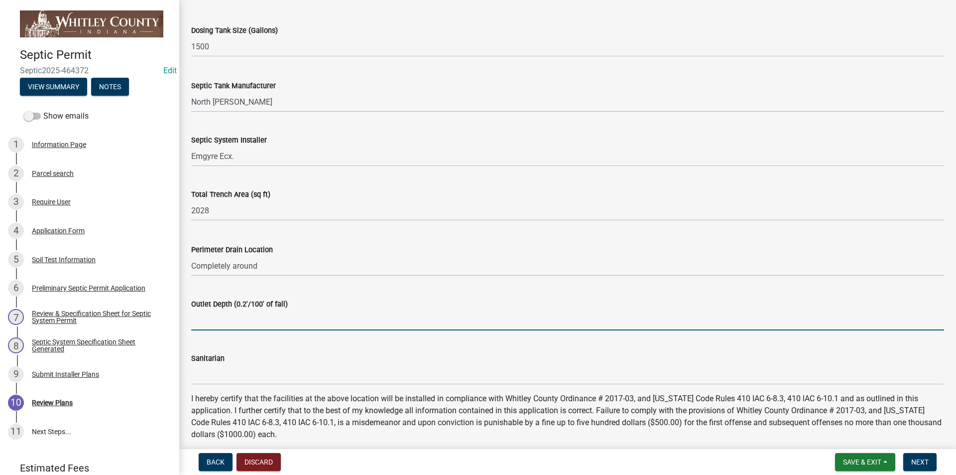
type input "Mound"
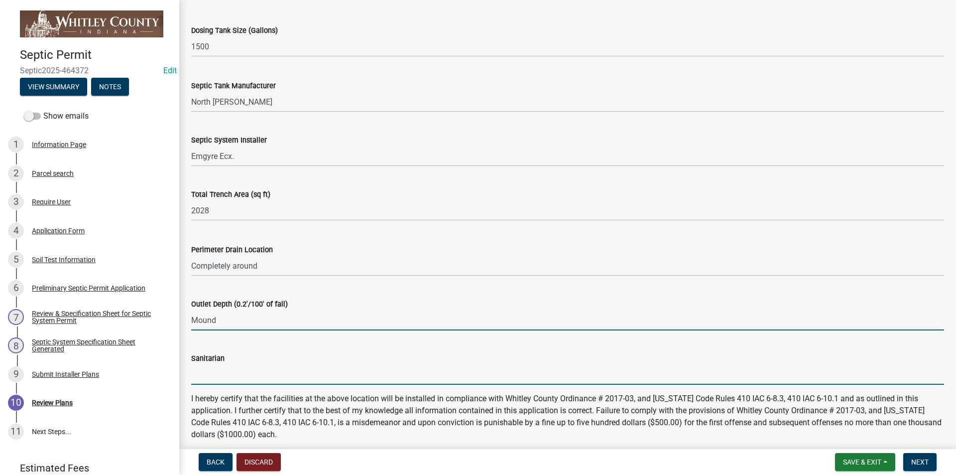
click at [202, 374] on input "Sanitarian" at bounding box center [567, 374] width 753 height 20
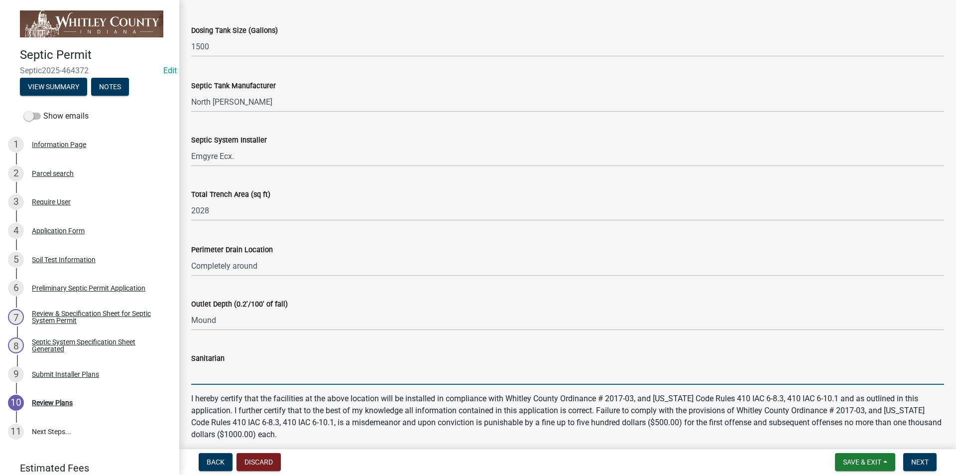
type input "[PERSON_NAME]"
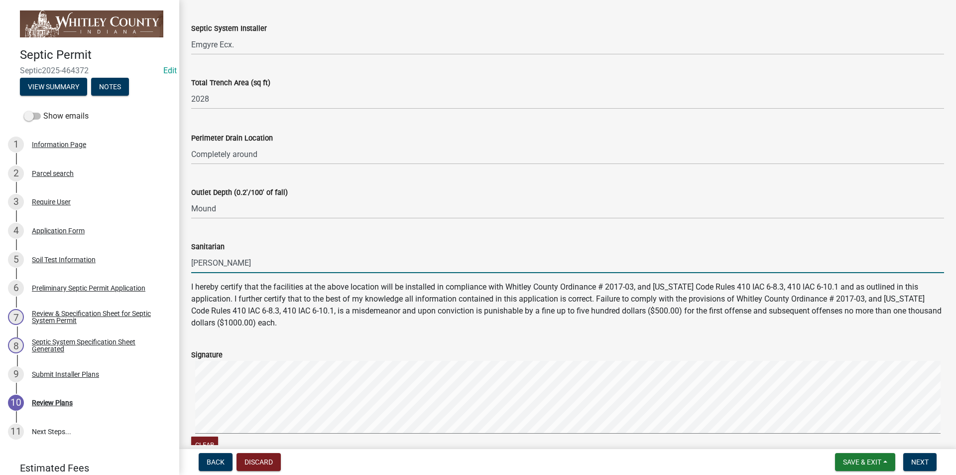
scroll to position [622, 0]
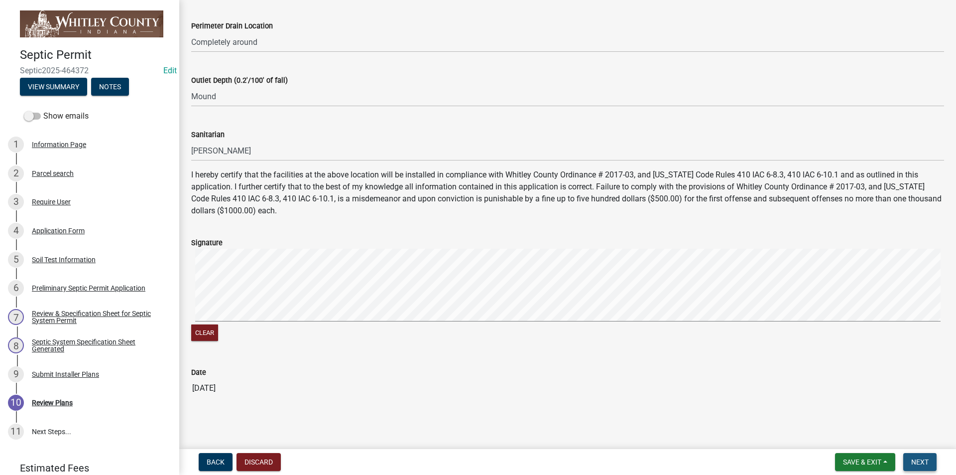
click at [920, 463] on span "Next" at bounding box center [920, 462] width 17 height 8
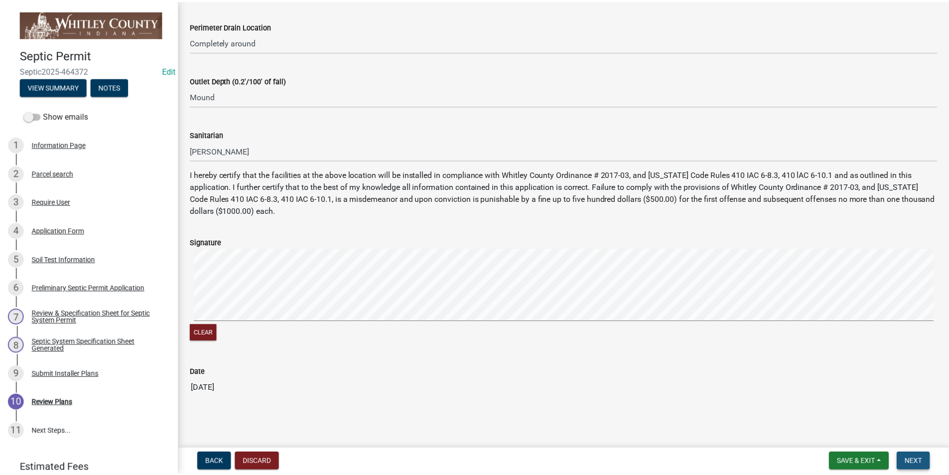
scroll to position [0, 0]
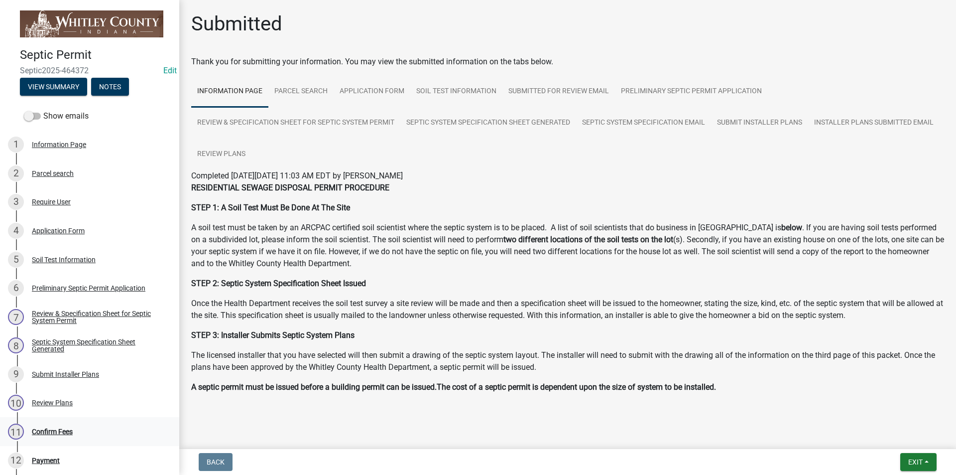
click at [60, 429] on div "Confirm Fees" at bounding box center [52, 431] width 41 height 7
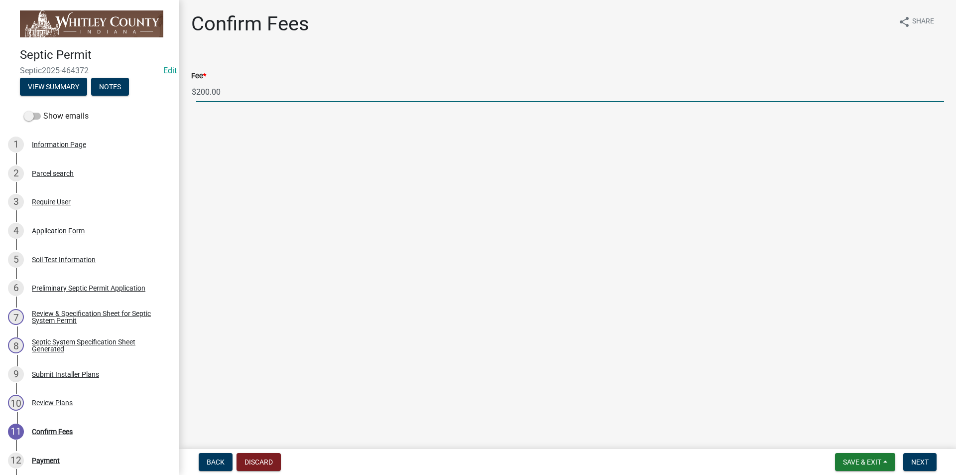
click at [209, 92] on input "200.00" at bounding box center [570, 92] width 748 height 20
click at [209, 88] on input "12500" at bounding box center [570, 92] width 748 height 20
type input "125.00"
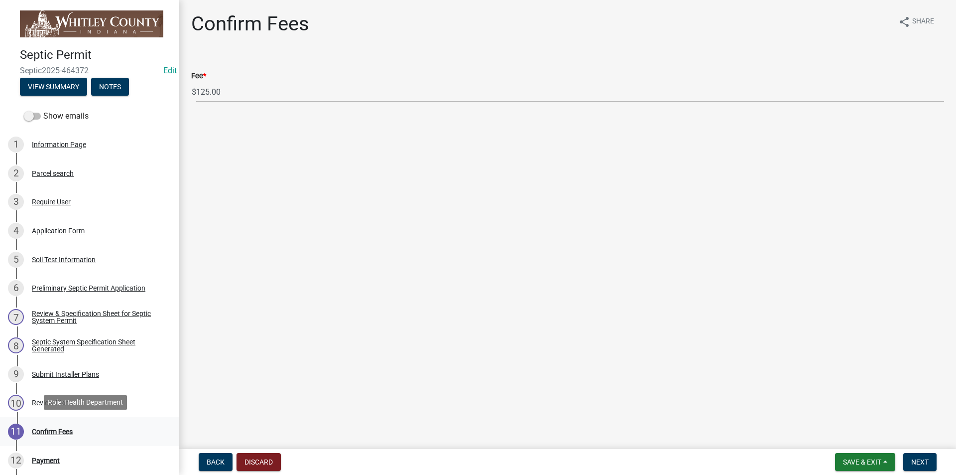
click at [50, 432] on div "Confirm Fees" at bounding box center [52, 431] width 41 height 7
click at [41, 459] on div "Payment" at bounding box center [46, 460] width 28 height 7
click at [919, 461] on span "Next" at bounding box center [920, 462] width 17 height 8
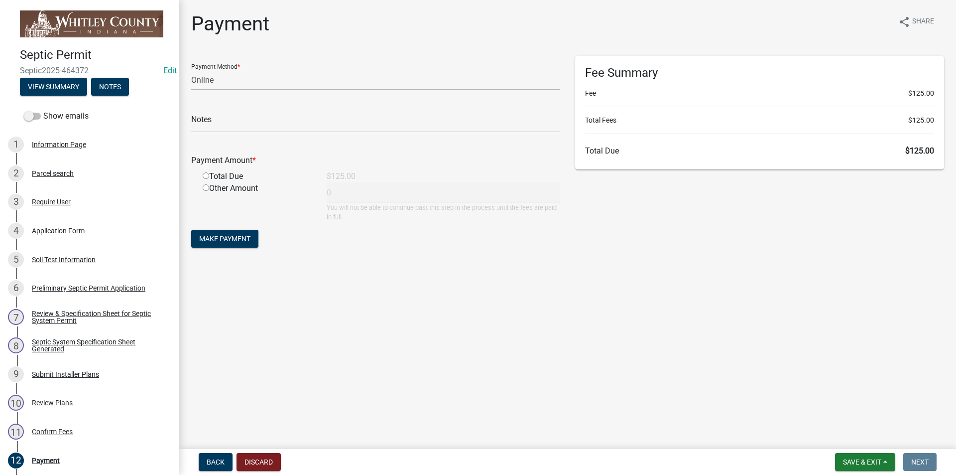
click at [214, 81] on select "Credit Card POS Check Cash Online" at bounding box center [375, 80] width 369 height 20
select select "1: 0"
click at [191, 70] on select "Credit Card POS Check Cash Online" at bounding box center [375, 80] width 369 height 20
click at [216, 130] on input "text" at bounding box center [375, 122] width 369 height 20
type input "1012"
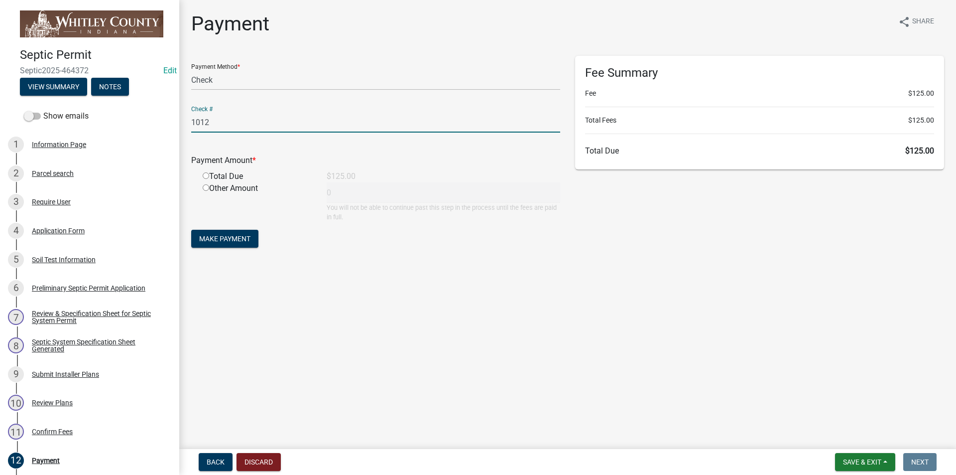
click at [206, 175] on input "radio" at bounding box center [206, 175] width 6 height 6
radio input "true"
type input "125"
click at [231, 240] on span "Make Payment" at bounding box center [224, 239] width 51 height 8
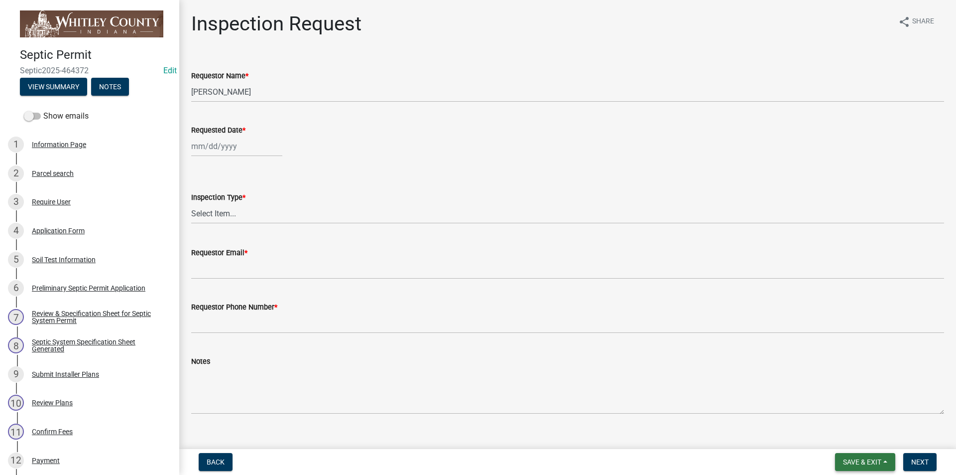
click at [871, 466] on button "Save & Exit" at bounding box center [865, 462] width 60 height 18
click at [850, 436] on button "Save & Exit" at bounding box center [856, 436] width 80 height 24
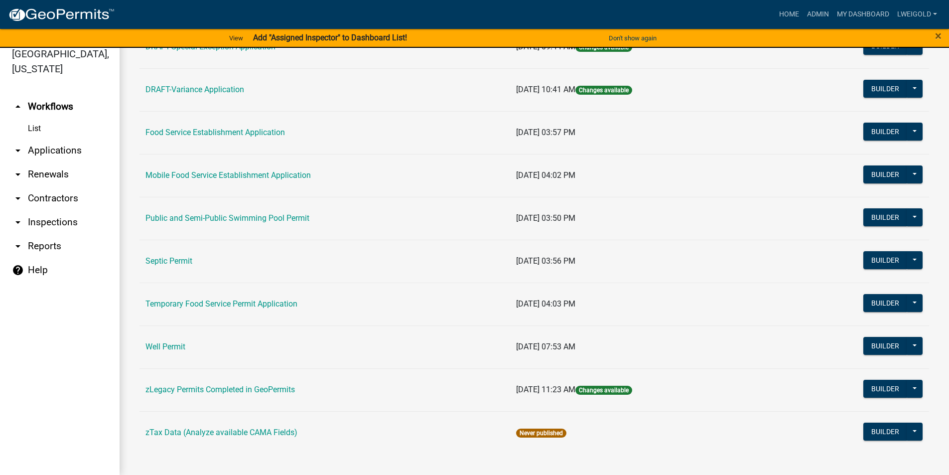
scroll to position [418, 0]
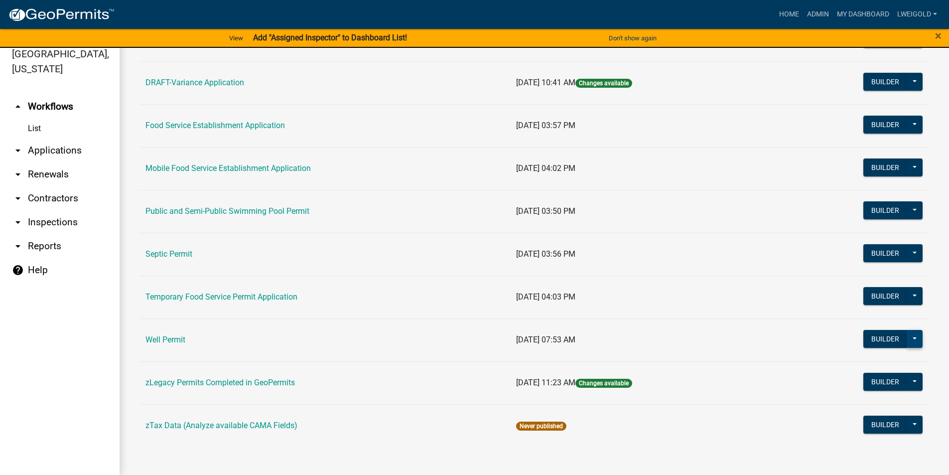
click at [912, 336] on button at bounding box center [915, 339] width 16 height 18
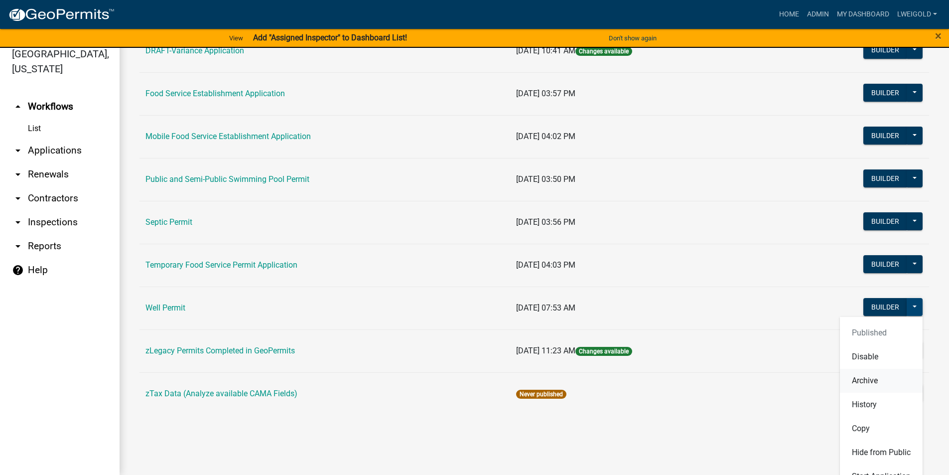
scroll to position [467, 0]
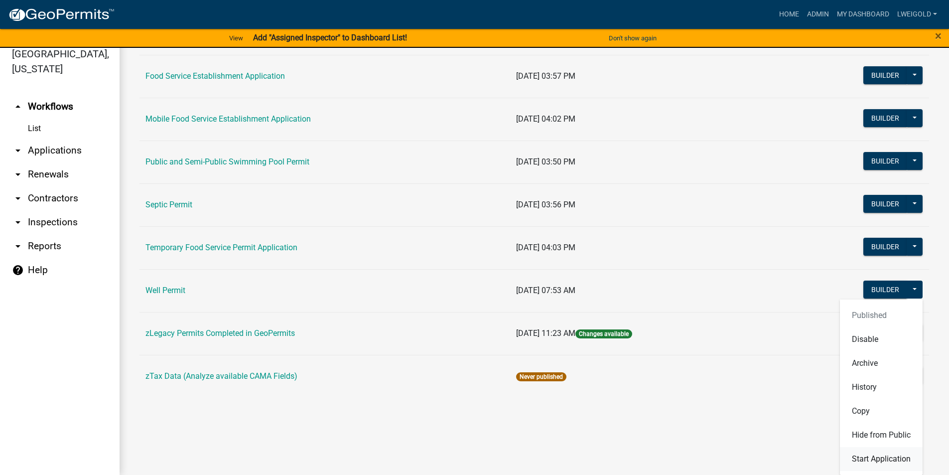
click at [878, 458] on button "Start Application" at bounding box center [881, 459] width 83 height 24
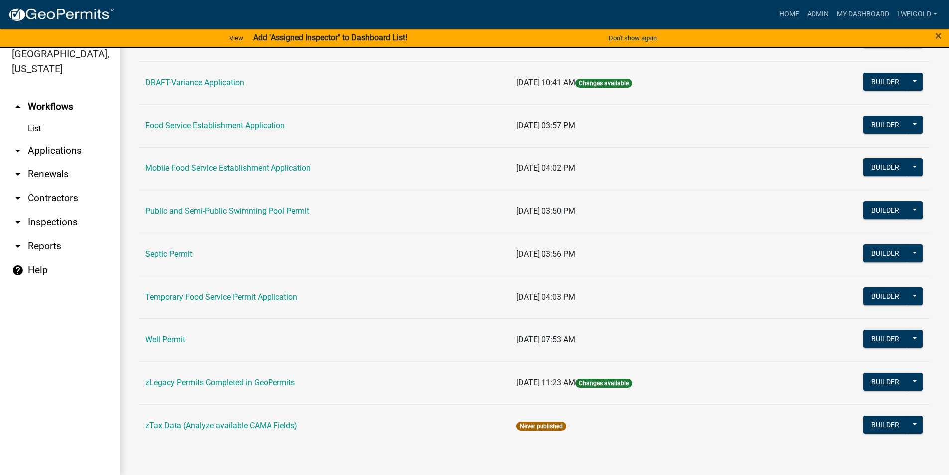
scroll to position [418, 0]
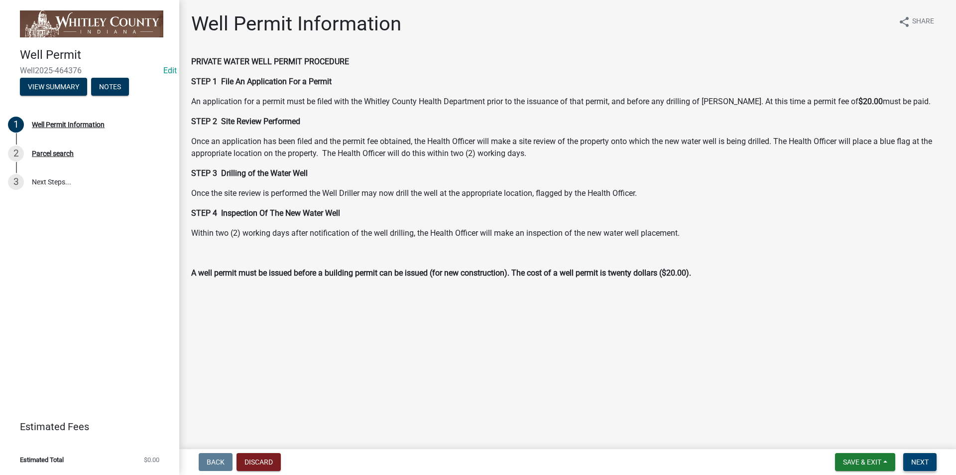
click at [917, 458] on span "Next" at bounding box center [920, 462] width 17 height 8
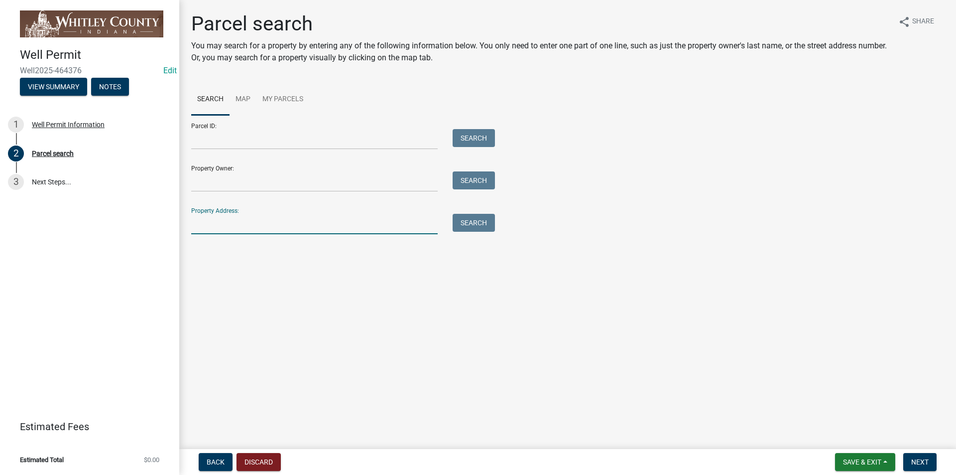
click at [197, 224] on input "Property Address:" at bounding box center [314, 224] width 247 height 20
type input "2686 N"
click at [472, 226] on button "Search" at bounding box center [474, 223] width 42 height 18
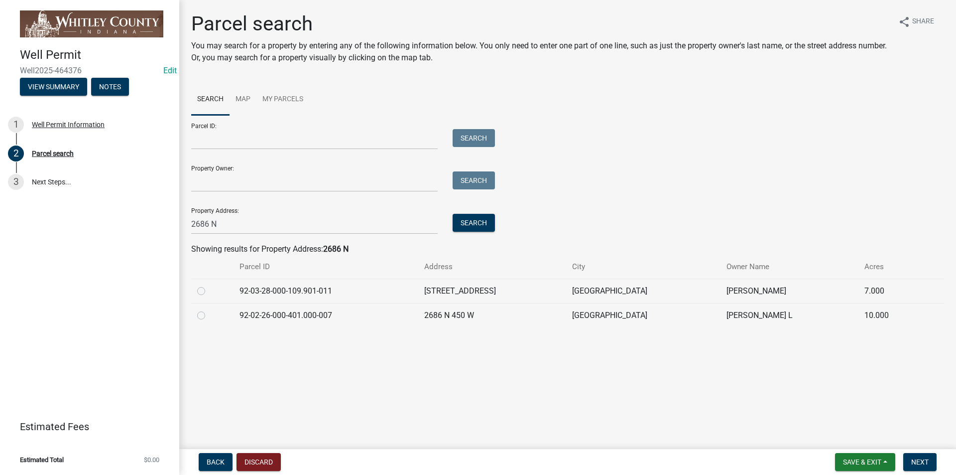
click at [209, 285] on label at bounding box center [209, 285] width 0 height 0
click at [209, 290] on input "radio" at bounding box center [212, 288] width 6 height 6
radio input "true"
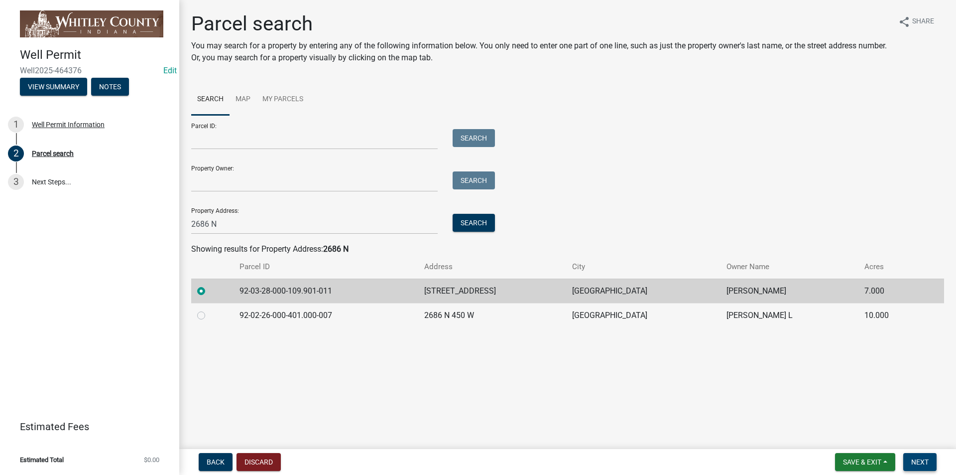
click at [918, 459] on span "Next" at bounding box center [920, 462] width 17 height 8
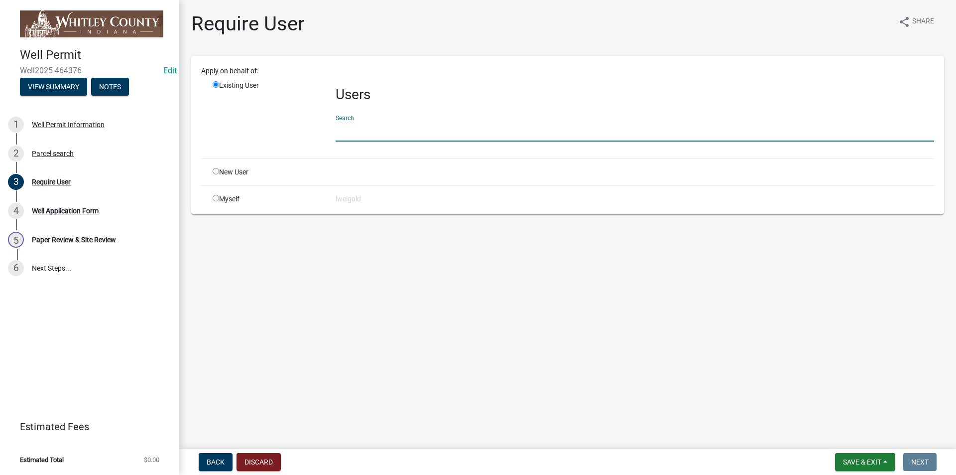
click at [351, 130] on input "text" at bounding box center [635, 131] width 599 height 20
type input "WhitleyH"
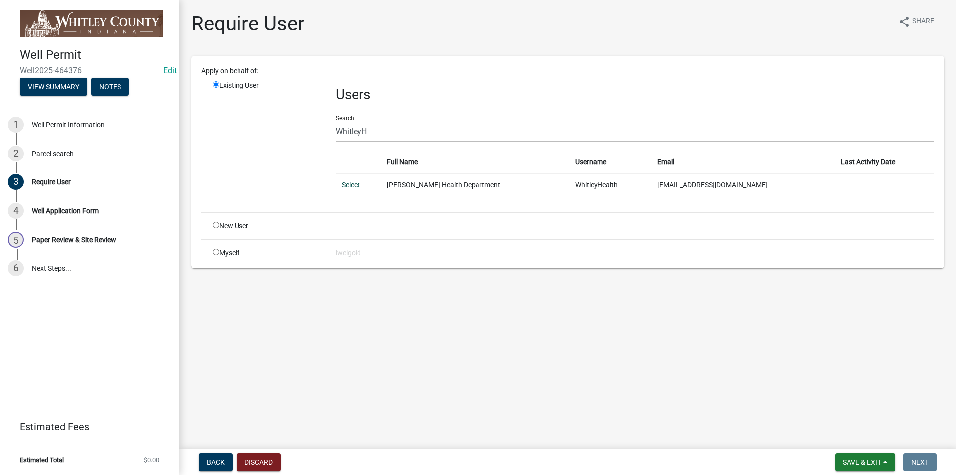
click at [354, 181] on link "Select" at bounding box center [351, 185] width 18 height 8
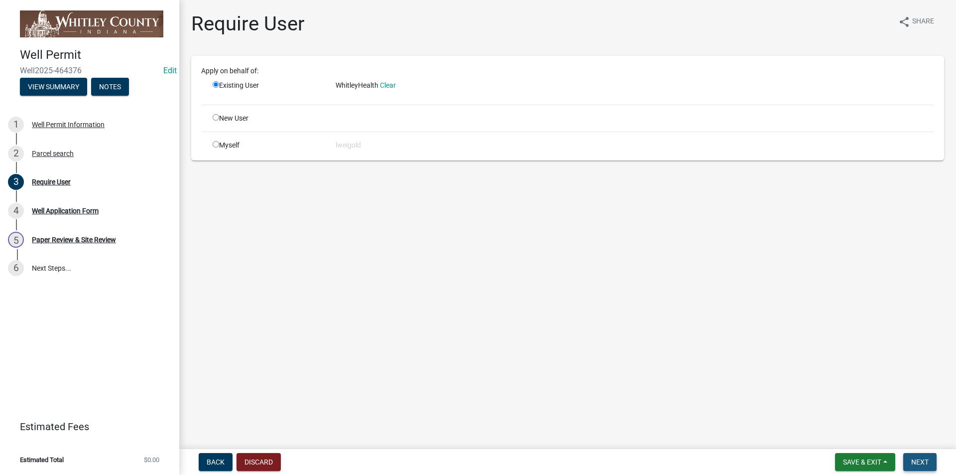
click at [916, 463] on span "Next" at bounding box center [920, 462] width 17 height 8
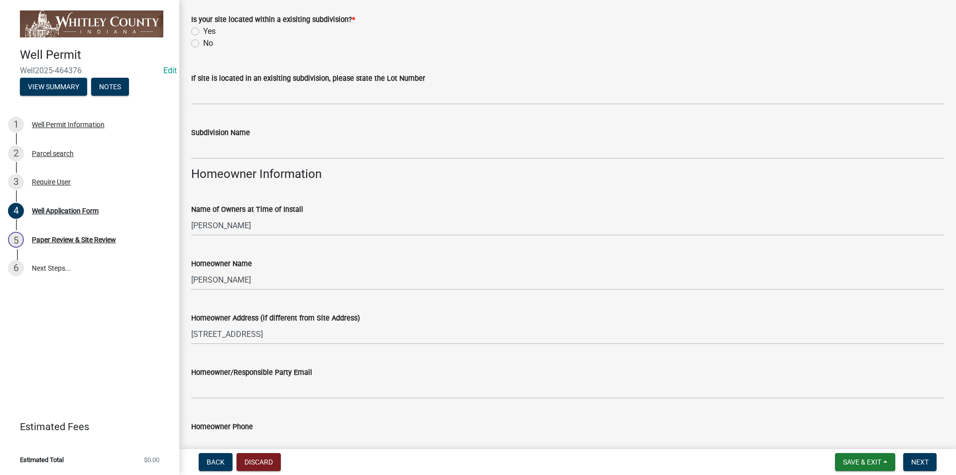
scroll to position [349, 0]
click at [203, 43] on label "No" at bounding box center [208, 43] width 10 height 12
click at [203, 43] on input "No" at bounding box center [206, 40] width 6 height 6
radio input "true"
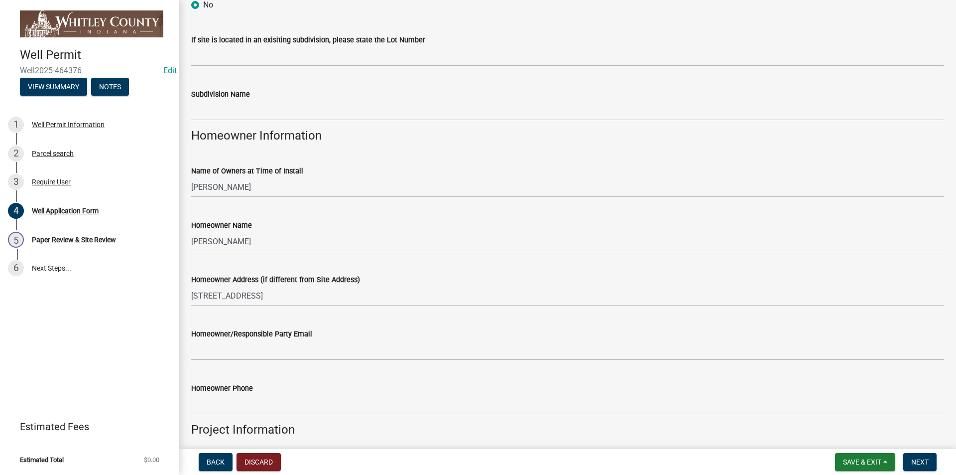
scroll to position [548, 0]
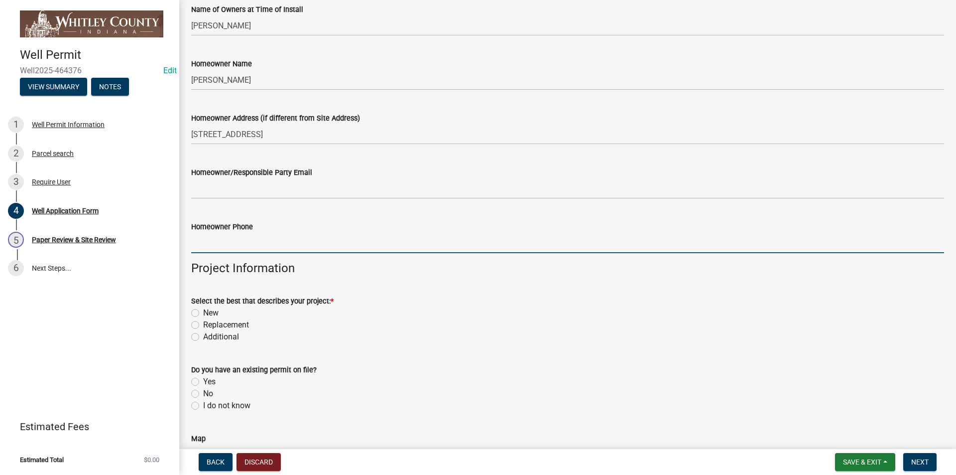
click at [204, 242] on input "Homeowner Phone" at bounding box center [567, 243] width 753 height 20
type input "[PHONE_NUMBER]"
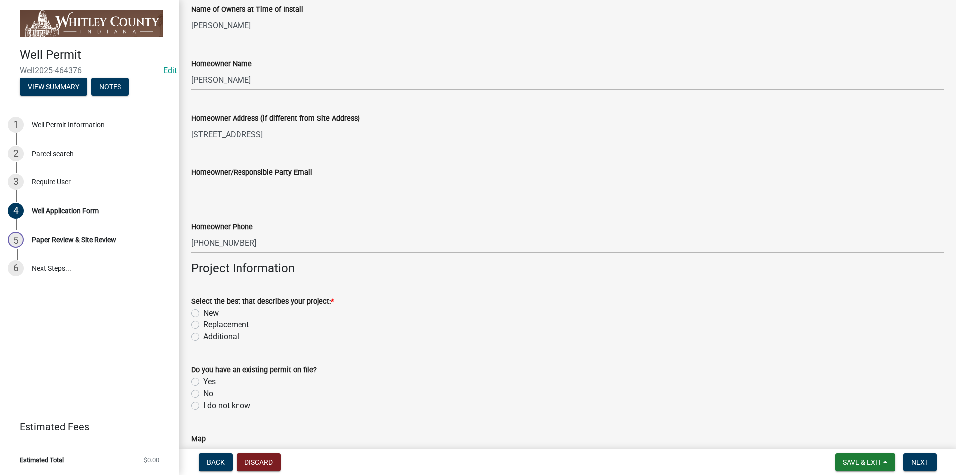
click at [203, 314] on label "New" at bounding box center [210, 313] width 15 height 12
click at [203, 313] on input "New" at bounding box center [206, 310] width 6 height 6
radio input "true"
click at [203, 397] on label "No" at bounding box center [208, 394] width 10 height 12
click at [203, 394] on input "No" at bounding box center [206, 391] width 6 height 6
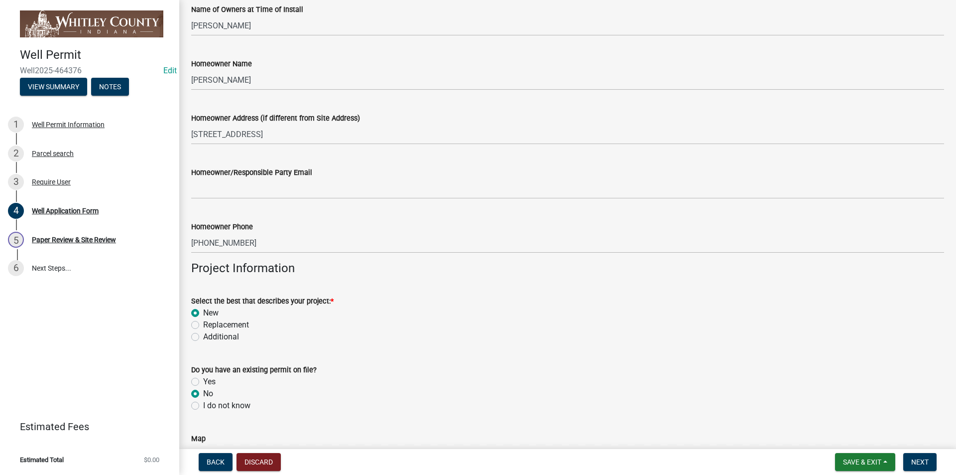
radio input "true"
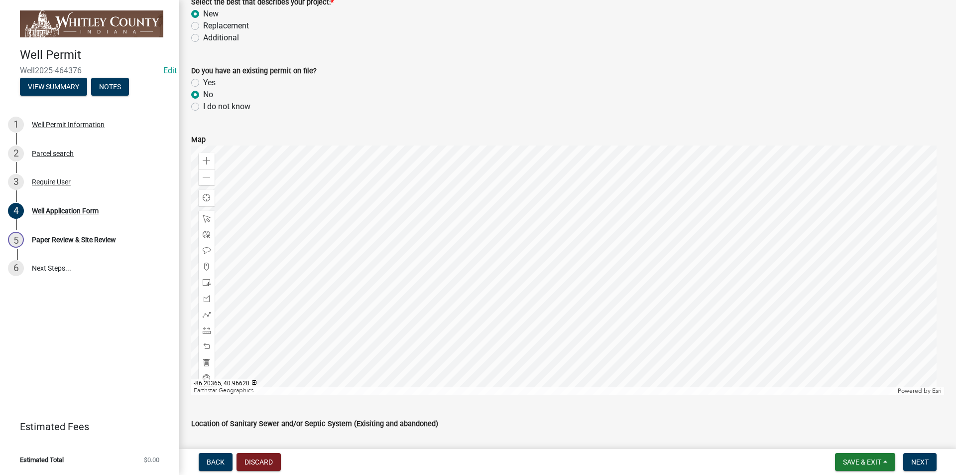
scroll to position [1146, 0]
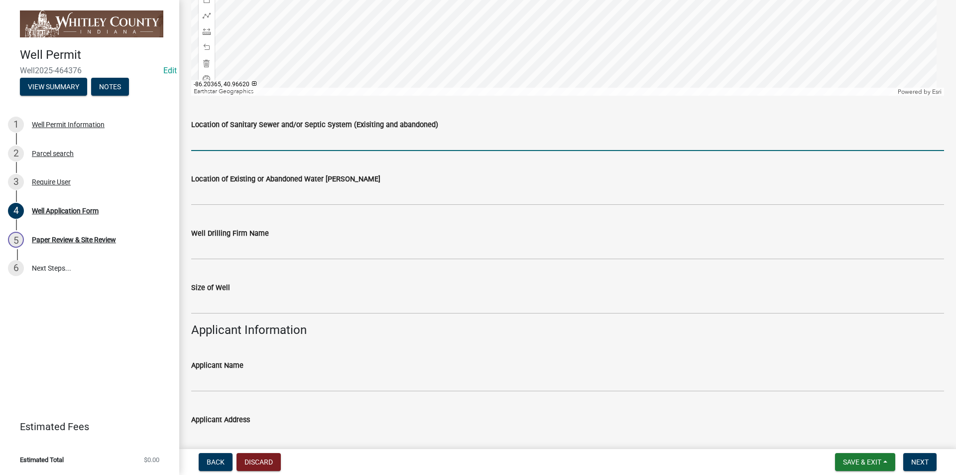
click at [210, 137] on input "Location of Sanitary Sewer and/or Septic System (Exisiting and abandoned)" at bounding box center [567, 141] width 753 height 20
type input "N/A"
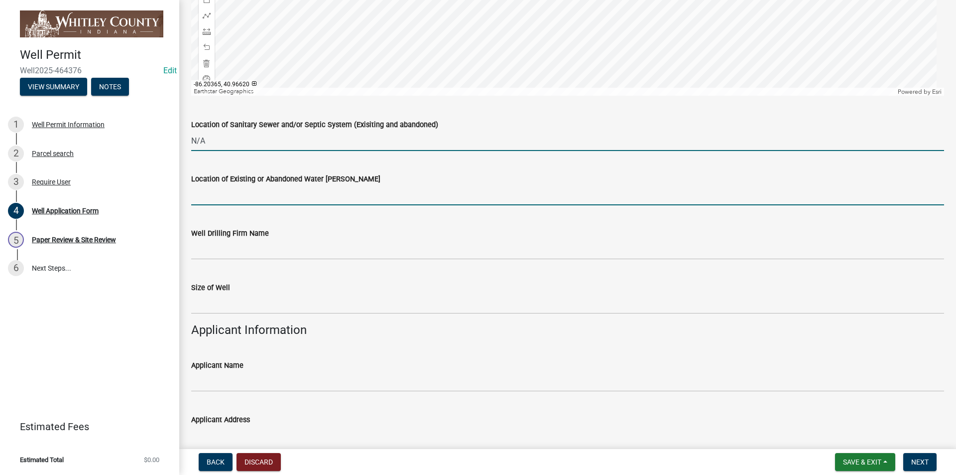
click at [225, 195] on input "Location of Existing or Abandoned Water [PERSON_NAME]" at bounding box center [567, 195] width 753 height 20
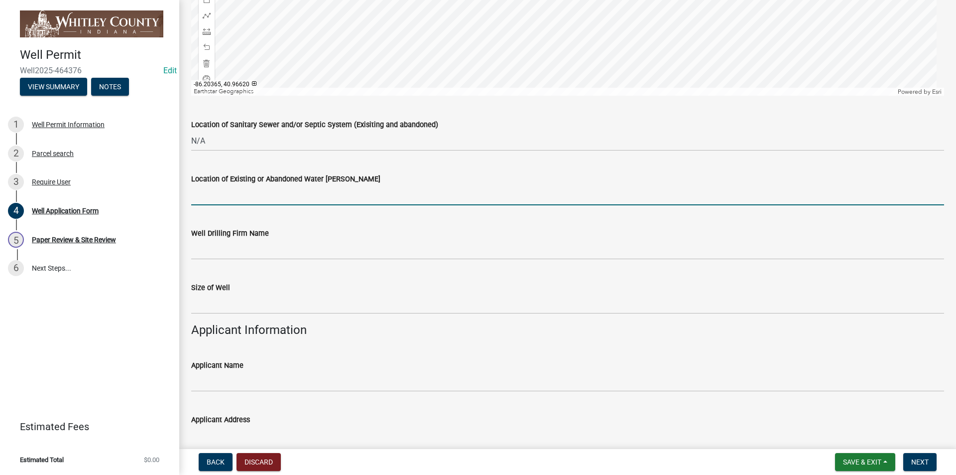
type input "N/A"
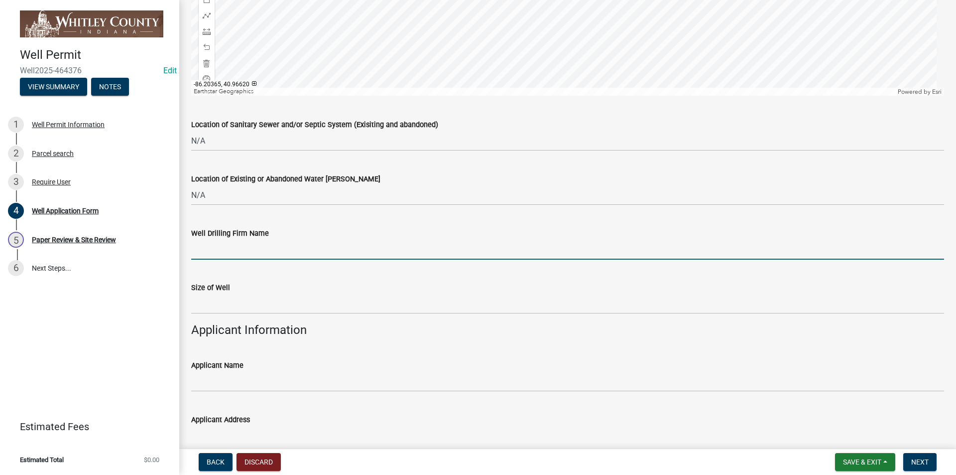
click at [211, 248] on input "Well Drilling Firm Name" at bounding box center [567, 249] width 753 height 20
type input "[PERSON_NAME] Well Drilling"
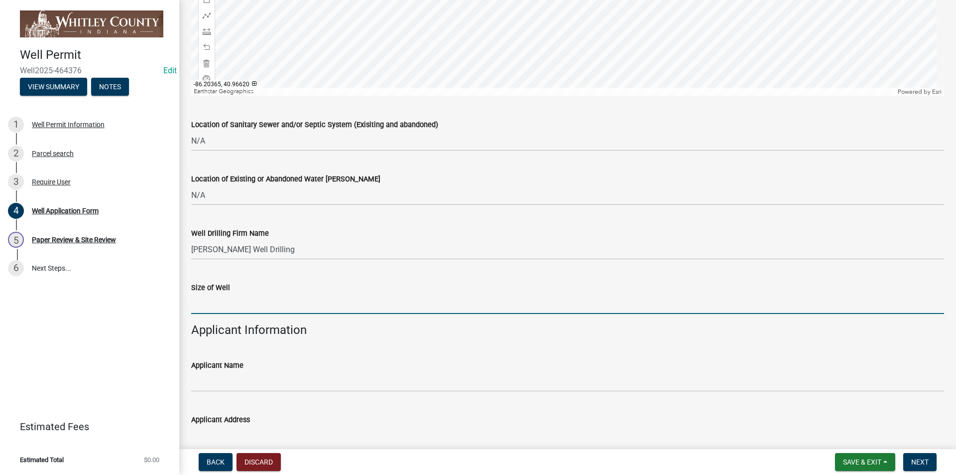
click at [225, 297] on input "text" at bounding box center [567, 303] width 753 height 20
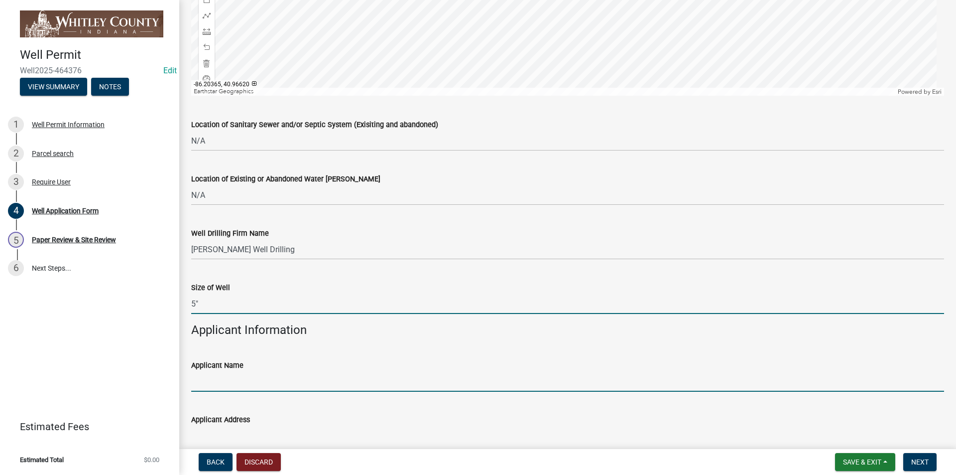
type input "5"
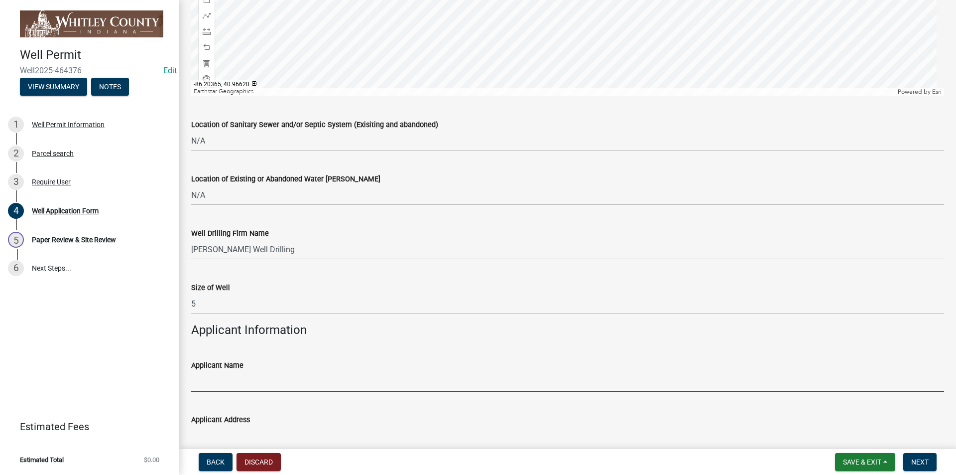
click at [229, 379] on input "Applicant Name" at bounding box center [567, 381] width 753 height 20
type input "[PERSON_NAME]"
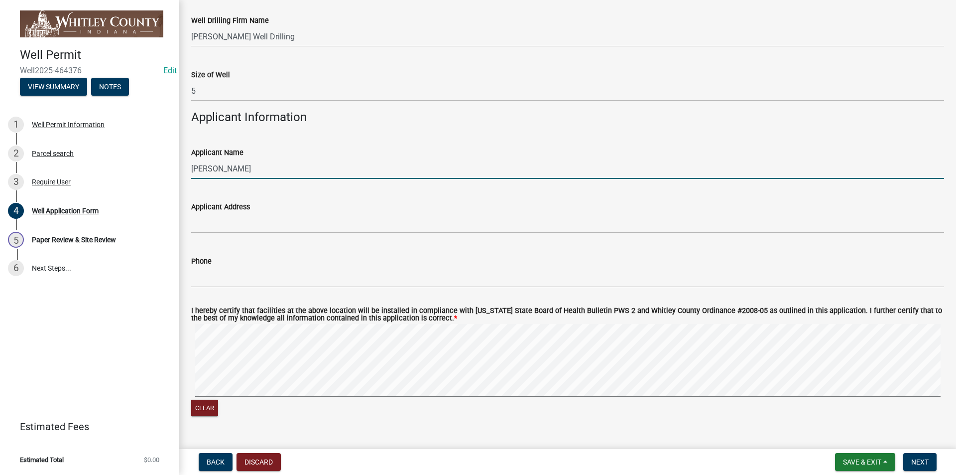
scroll to position [1395, 0]
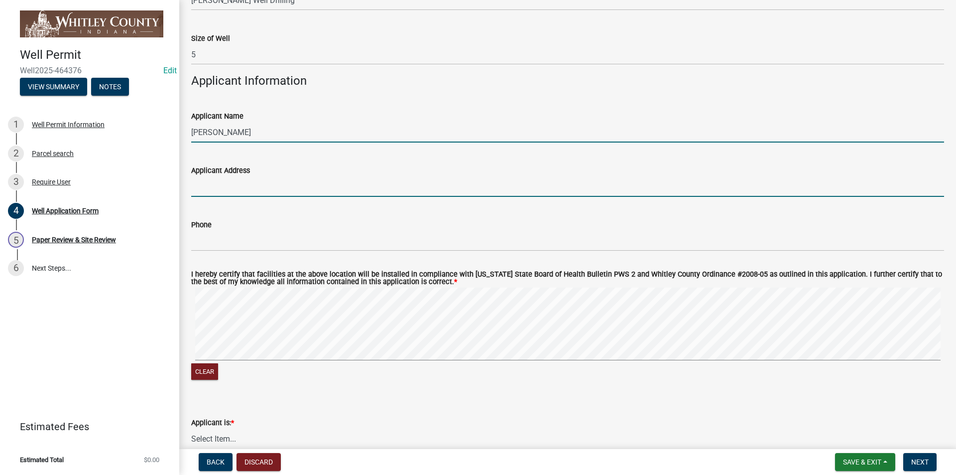
click at [224, 187] on input "Applicant Address" at bounding box center [567, 186] width 753 height 20
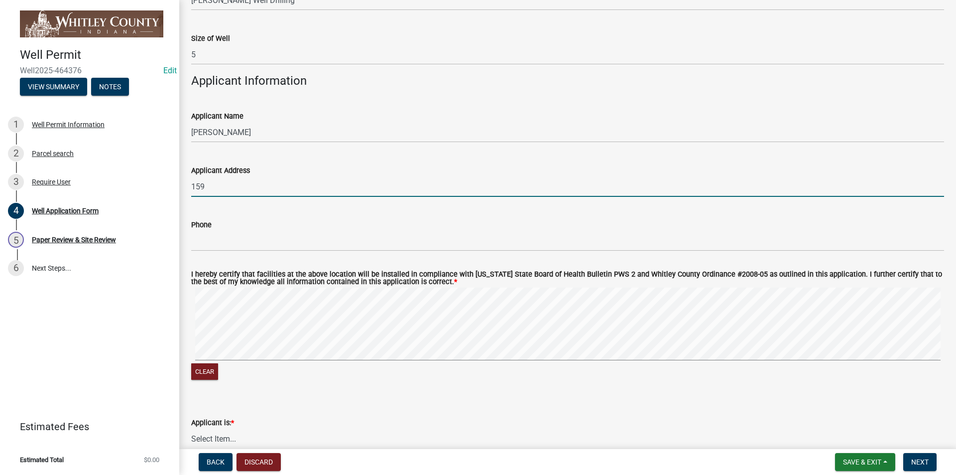
type input "[STREET_ADDRESS][PERSON_NAME]"
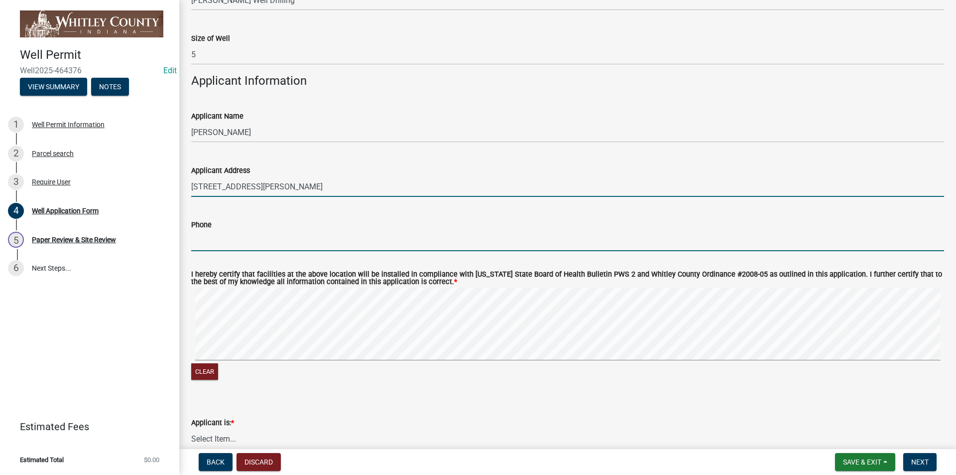
click at [205, 237] on input "Phone" at bounding box center [567, 241] width 753 height 20
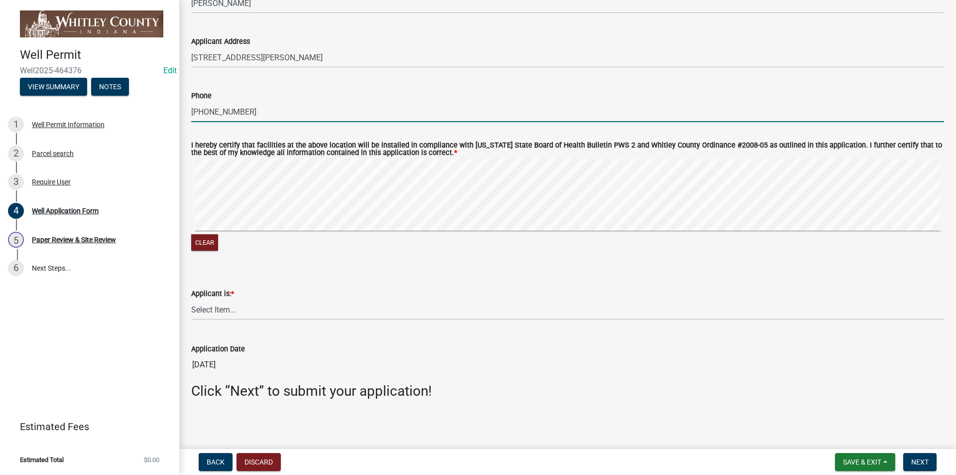
scroll to position [1526, 0]
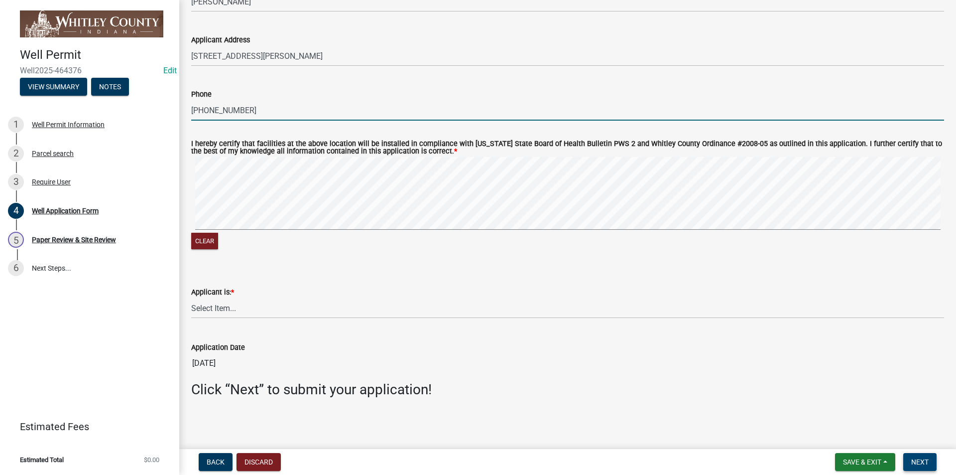
type input "[PHONE_NUMBER]"
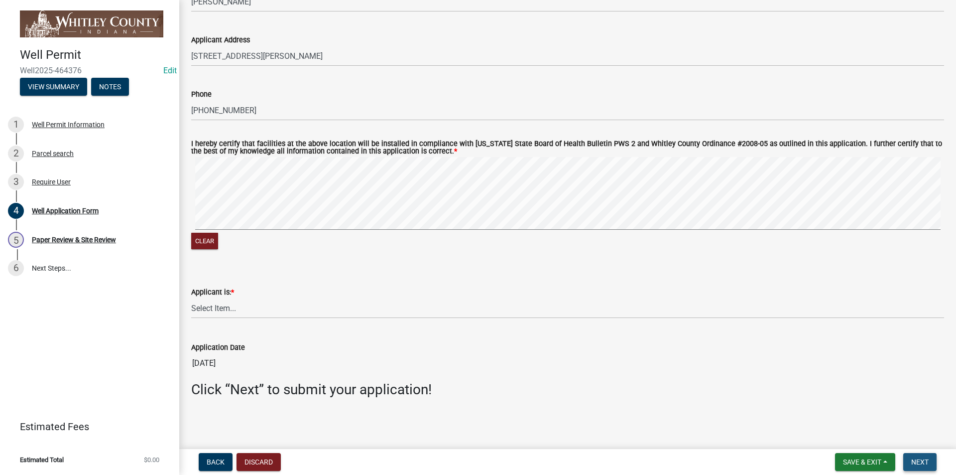
click at [919, 464] on span "Next" at bounding box center [920, 462] width 17 height 8
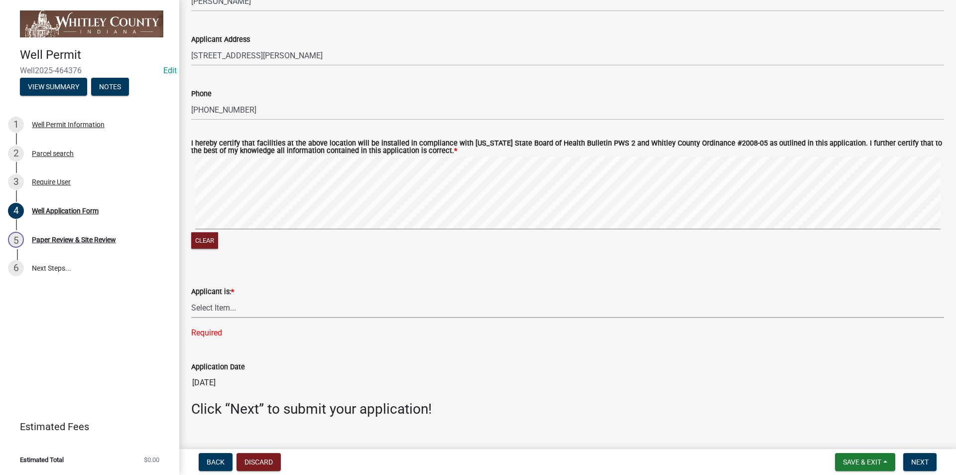
click at [221, 307] on select "Select Item... Owner Contractor Builder" at bounding box center [567, 307] width 753 height 20
click at [191, 298] on select "Select Item... Owner Contractor Builder" at bounding box center [567, 307] width 753 height 20
select select "e178e561-d893-4f30-b487-8ebb6532a1d4"
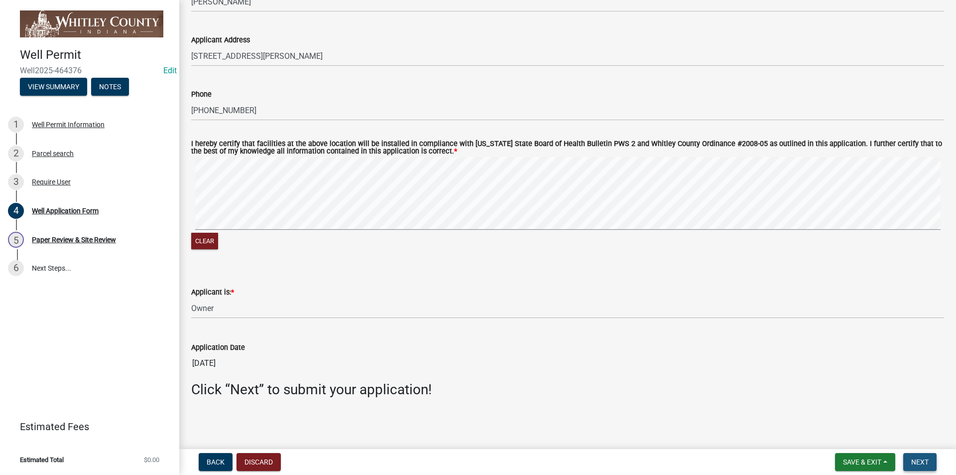
click at [914, 460] on span "Next" at bounding box center [920, 462] width 17 height 8
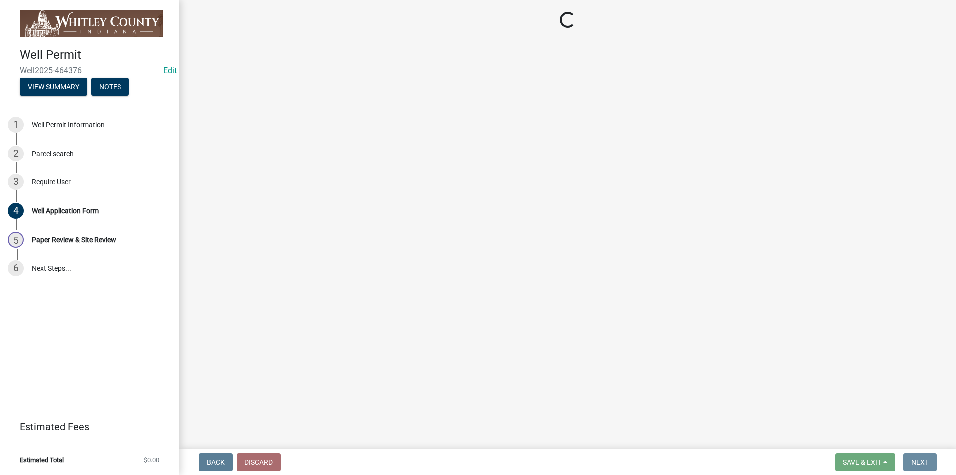
scroll to position [0, 0]
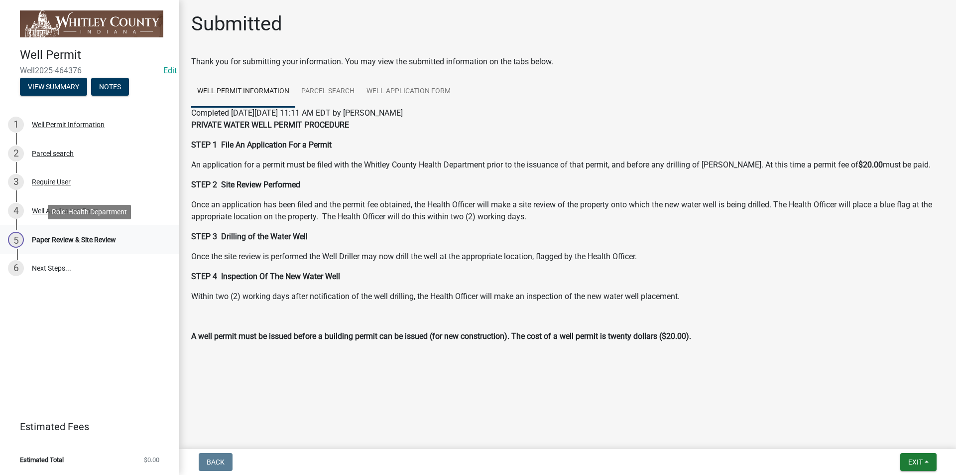
click at [52, 238] on div "Paper Review & Site Review" at bounding box center [74, 239] width 84 height 7
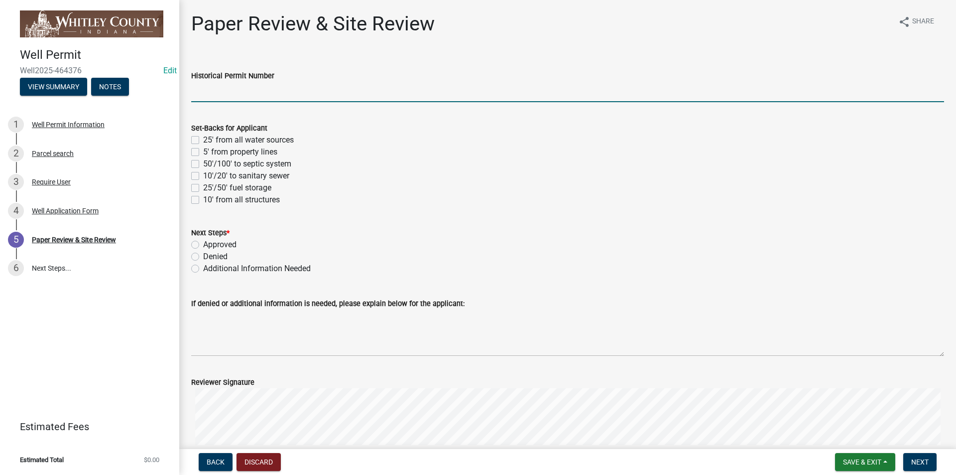
click at [199, 91] on input "Historical Permit Number" at bounding box center [567, 92] width 753 height 20
type input "7586"
click at [203, 153] on label "5' from property lines" at bounding box center [240, 152] width 74 height 12
click at [203, 152] on input "5' from property lines" at bounding box center [206, 149] width 6 height 6
checkbox input "true"
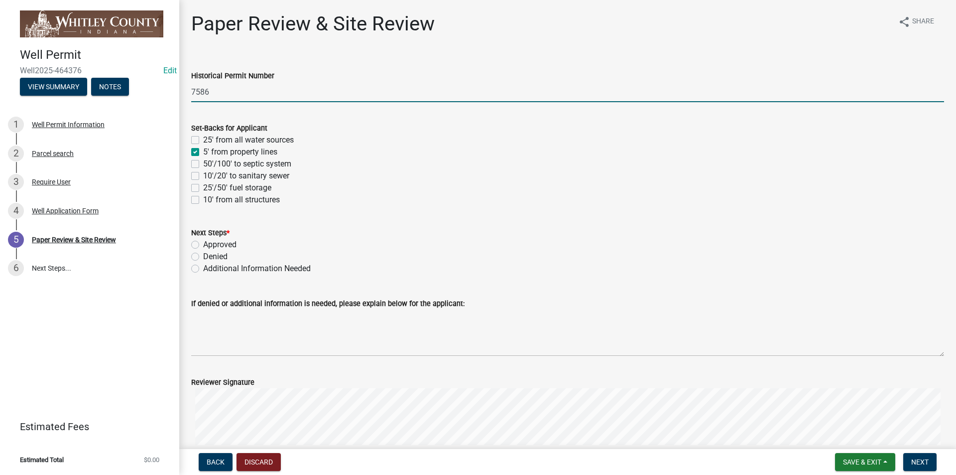
checkbox input "false"
checkbox input "true"
checkbox input "false"
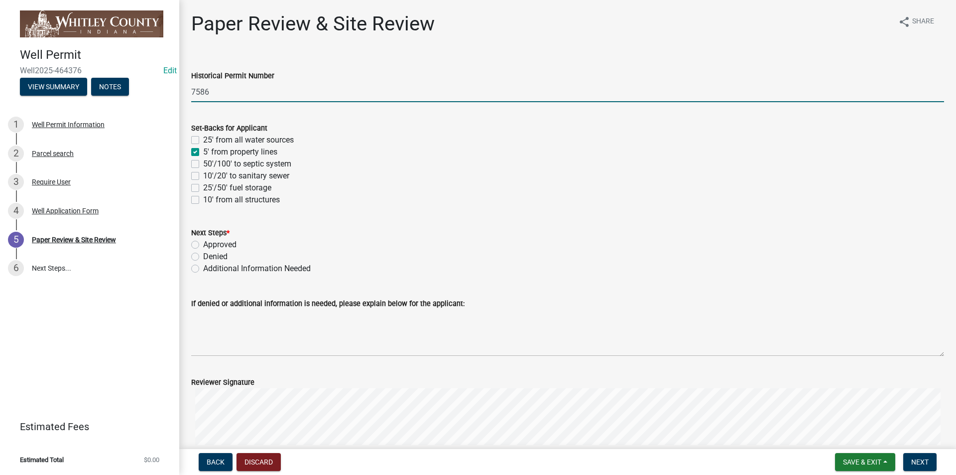
checkbox input "false"
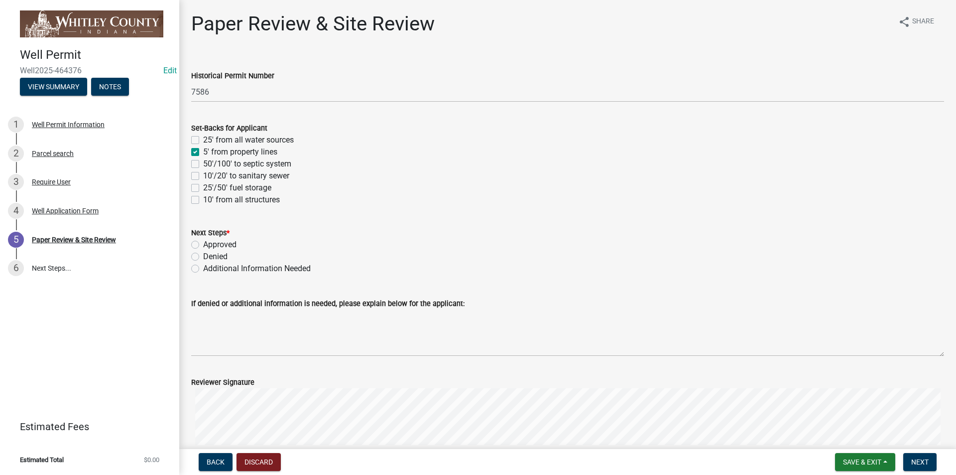
click at [203, 165] on label "50'/100' to septic system" at bounding box center [247, 164] width 88 height 12
click at [203, 164] on input "50'/100' to septic system" at bounding box center [206, 161] width 6 height 6
checkbox input "true"
checkbox input "false"
checkbox input "true"
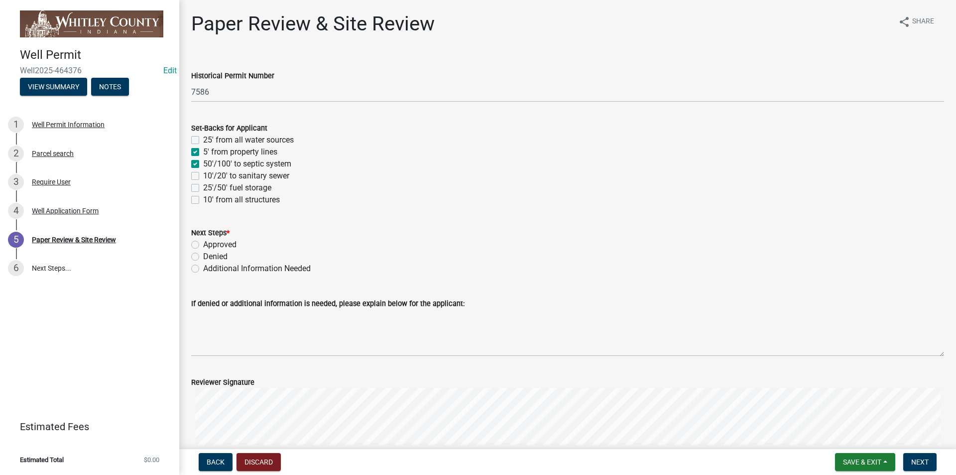
checkbox input "true"
checkbox input "false"
click at [203, 202] on label "10' from all structures" at bounding box center [241, 200] width 77 height 12
click at [203, 200] on input "10' from all structures" at bounding box center [206, 197] width 6 height 6
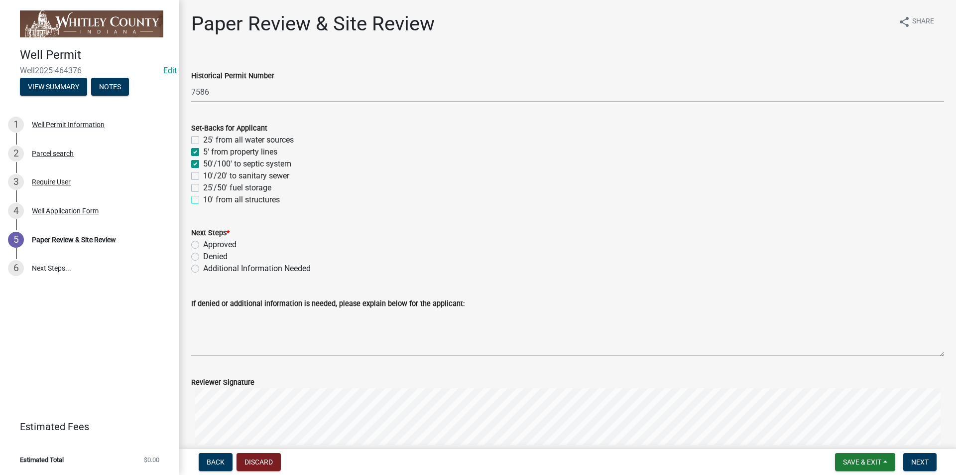
checkbox input "true"
checkbox input "false"
checkbox input "true"
checkbox input "false"
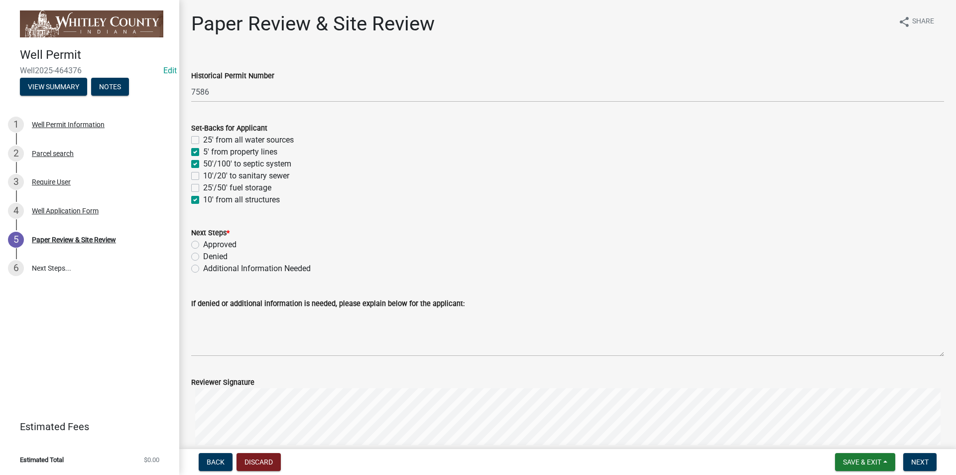
checkbox input "false"
checkbox input "true"
click at [203, 245] on label "Approved" at bounding box center [219, 245] width 33 height 12
click at [203, 245] on input "Approved" at bounding box center [206, 242] width 6 height 6
radio input "true"
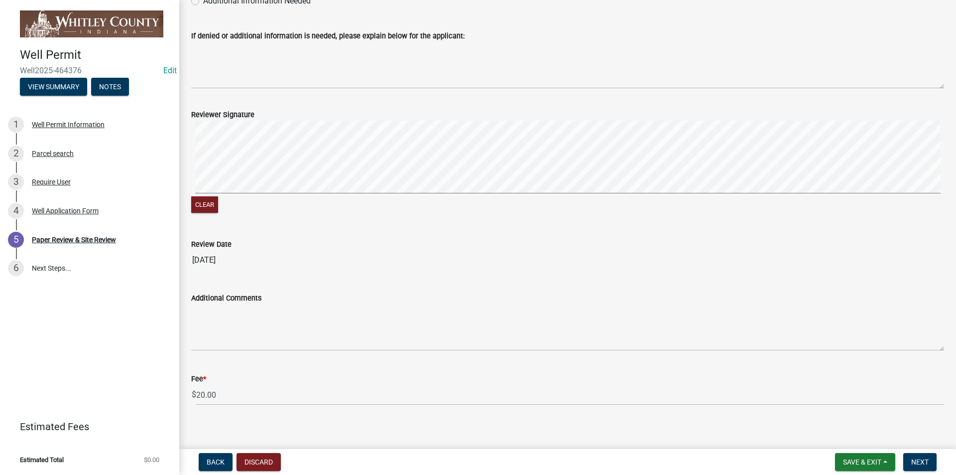
scroll to position [275, 0]
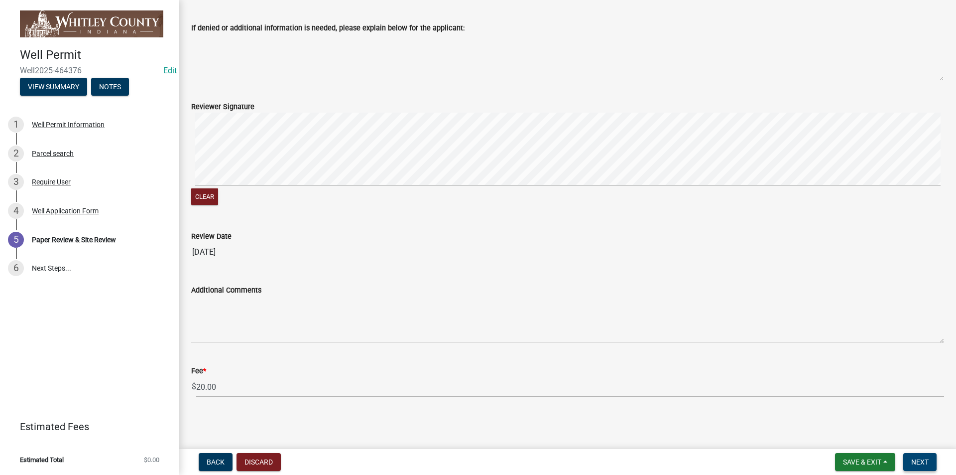
click at [921, 458] on span "Next" at bounding box center [920, 462] width 17 height 8
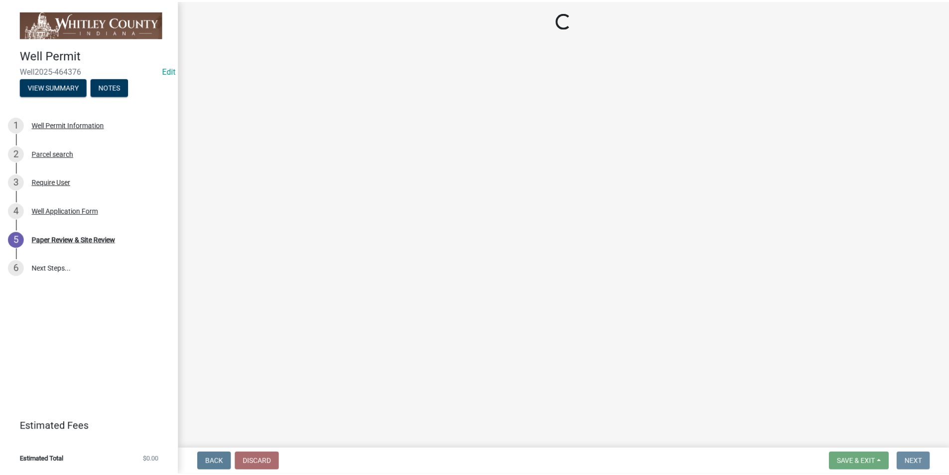
scroll to position [0, 0]
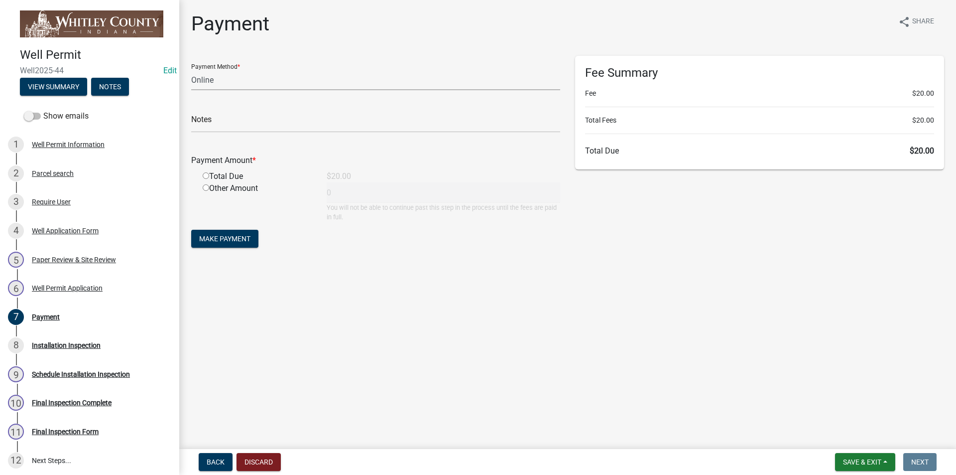
click at [197, 80] on select "Credit Card POS Check Cash Online" at bounding box center [375, 80] width 369 height 20
select select "1: 0"
click at [191, 70] on select "Credit Card POS Check Cash Online" at bounding box center [375, 80] width 369 height 20
click at [212, 128] on input "text" at bounding box center [375, 122] width 369 height 20
type input "1012"
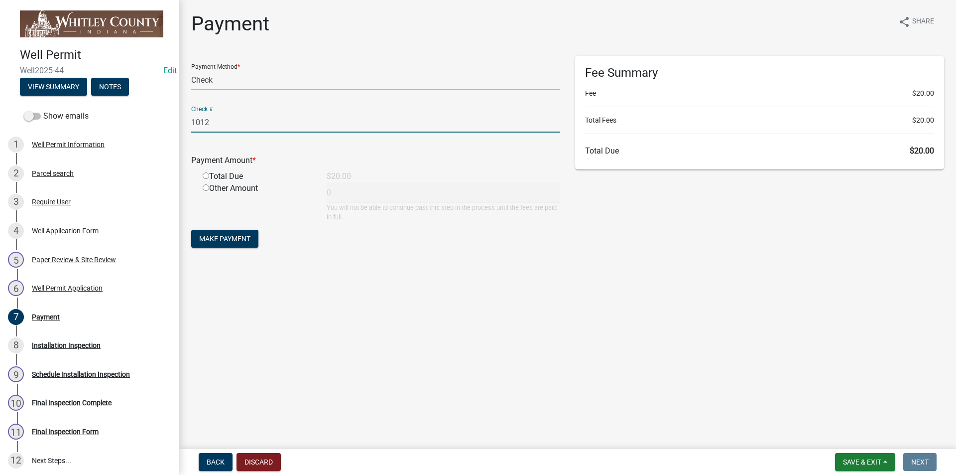
click at [207, 175] on input "radio" at bounding box center [206, 175] width 6 height 6
radio input "true"
type input "20"
click at [232, 240] on span "Make Payment" at bounding box center [224, 239] width 51 height 8
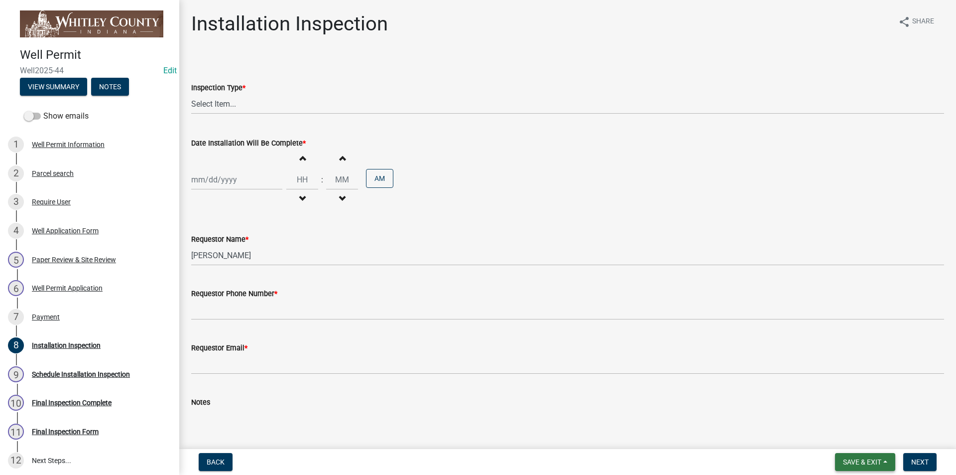
click at [866, 464] on span "Save & Exit" at bounding box center [862, 462] width 38 height 8
click at [854, 439] on button "Save & Exit" at bounding box center [856, 436] width 80 height 24
